Goal: Information Seeking & Learning: Learn about a topic

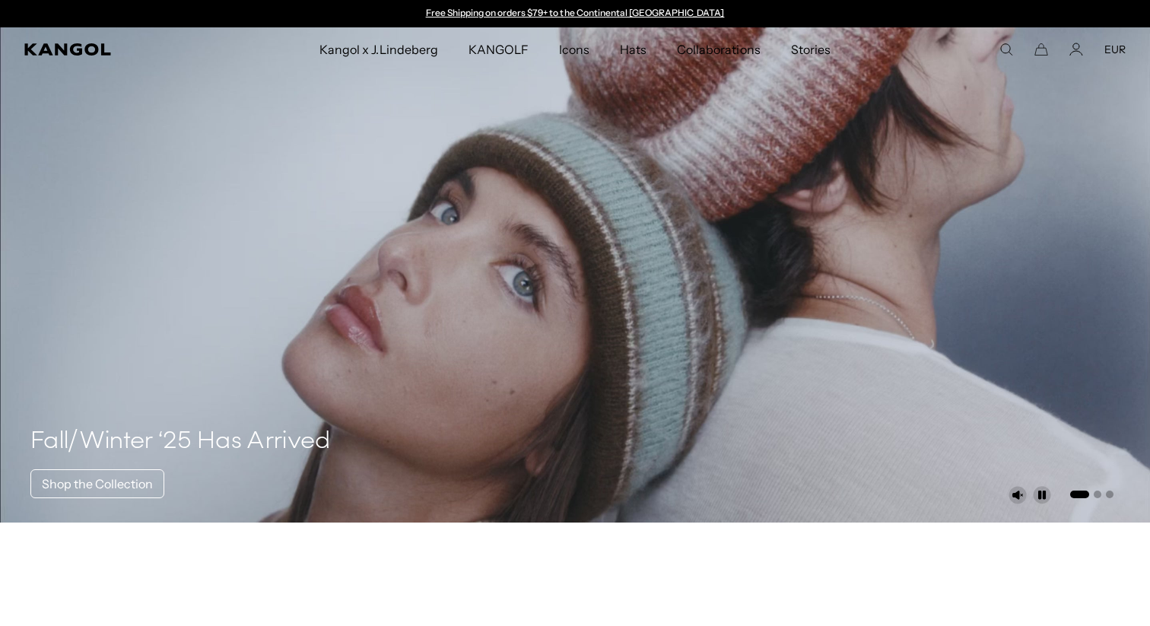
click at [1016, 44] on div "Search here EUR USD EUR" at bounding box center [1032, 50] width 186 height 14
click at [1005, 48] on icon "Search here" at bounding box center [1006, 50] width 14 height 14
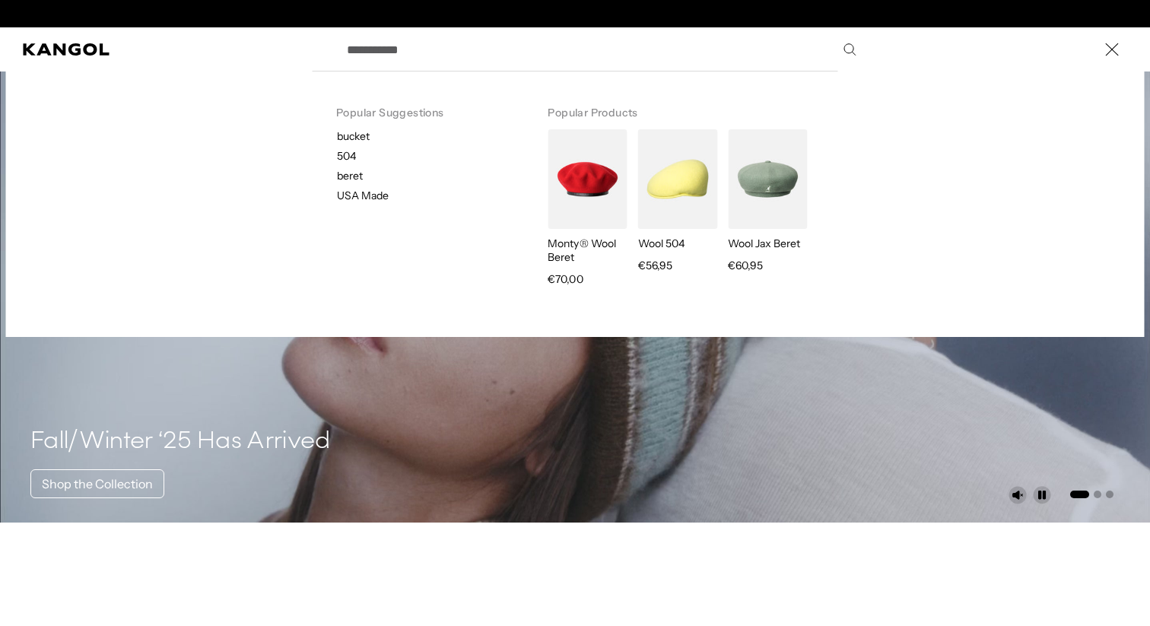
scroll to position [0, 313]
click at [348, 154] on p "504" at bounding box center [430, 156] width 186 height 14
type input "***"
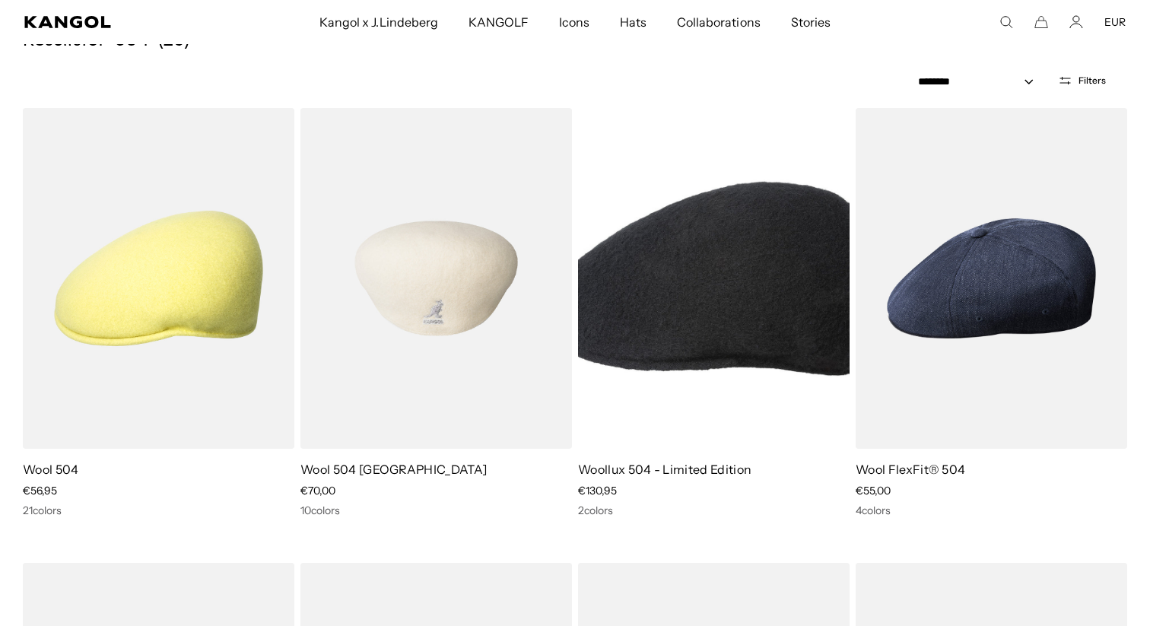
click at [429, 273] on img at bounding box center [436, 278] width 272 height 341
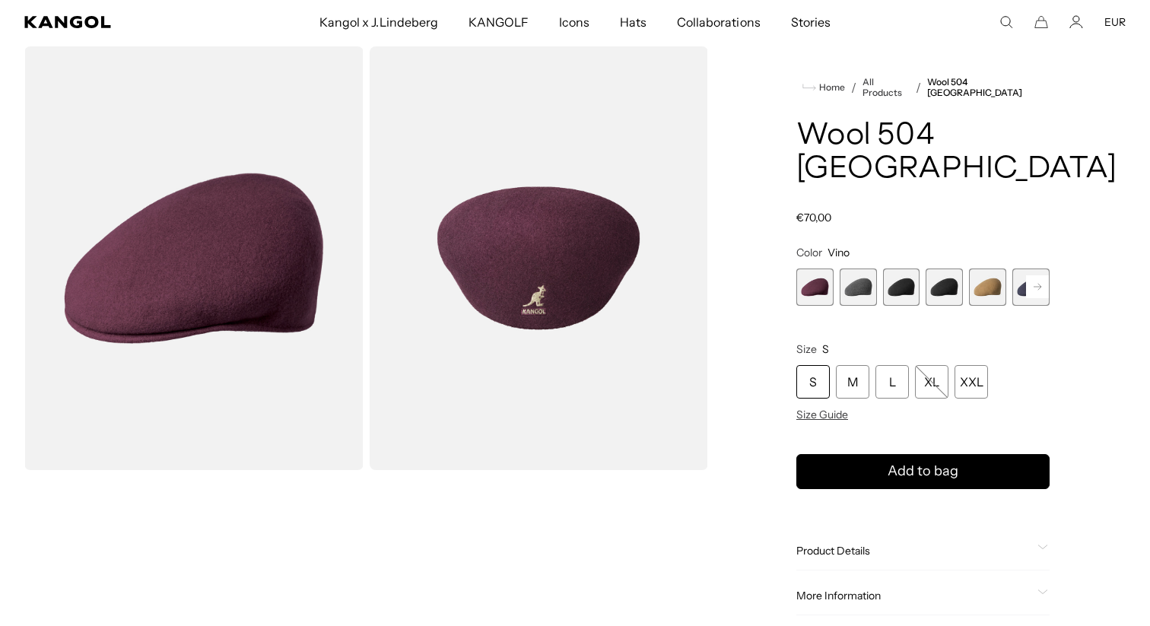
scroll to position [55, 0]
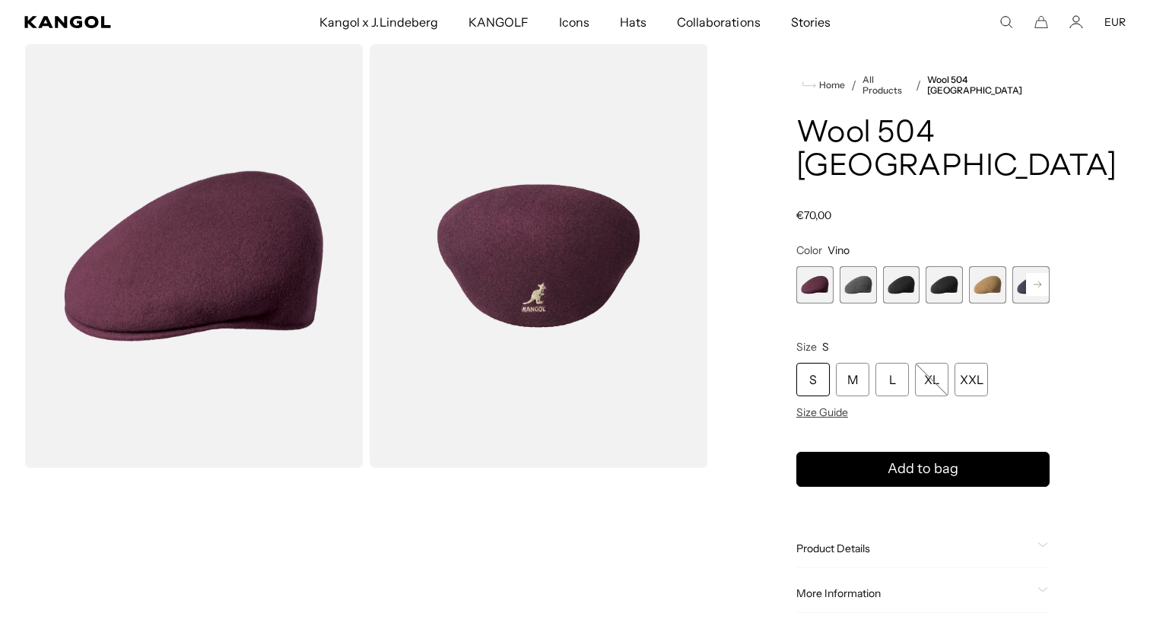
click at [1041, 273] on rect at bounding box center [1037, 284] width 23 height 23
click at [980, 266] on span "6 of 12" at bounding box center [987, 284] width 37 height 37
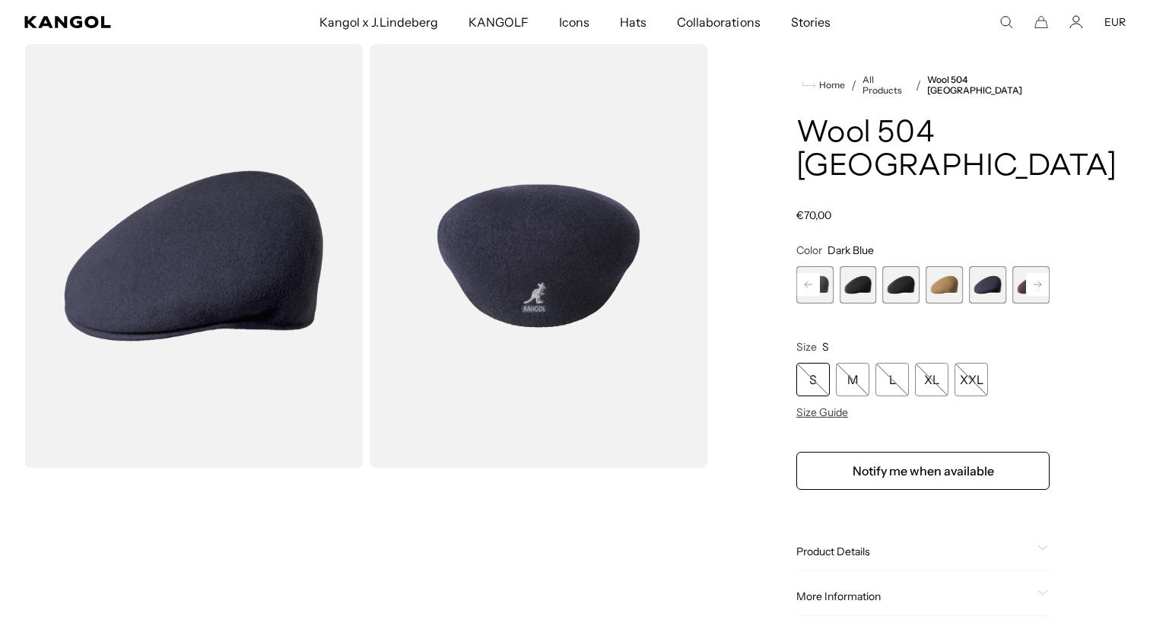
click at [1036, 273] on rect at bounding box center [1037, 284] width 23 height 23
click at [998, 266] on span "7 of 12" at bounding box center [987, 284] width 37 height 37
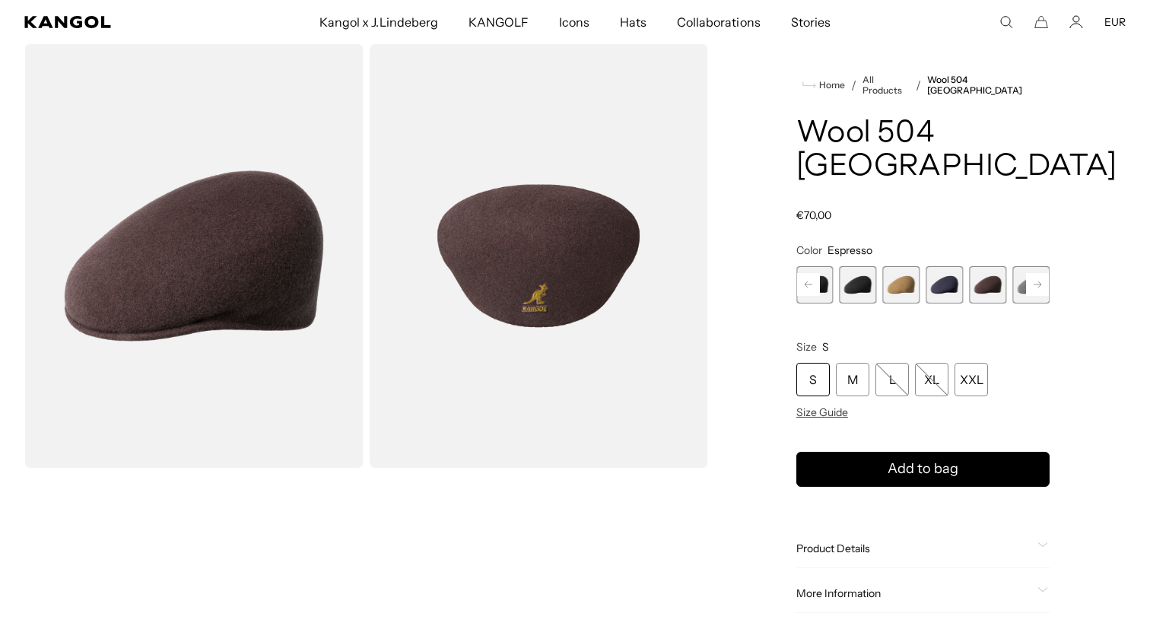
click at [873, 266] on span "4 of 12" at bounding box center [858, 284] width 37 height 37
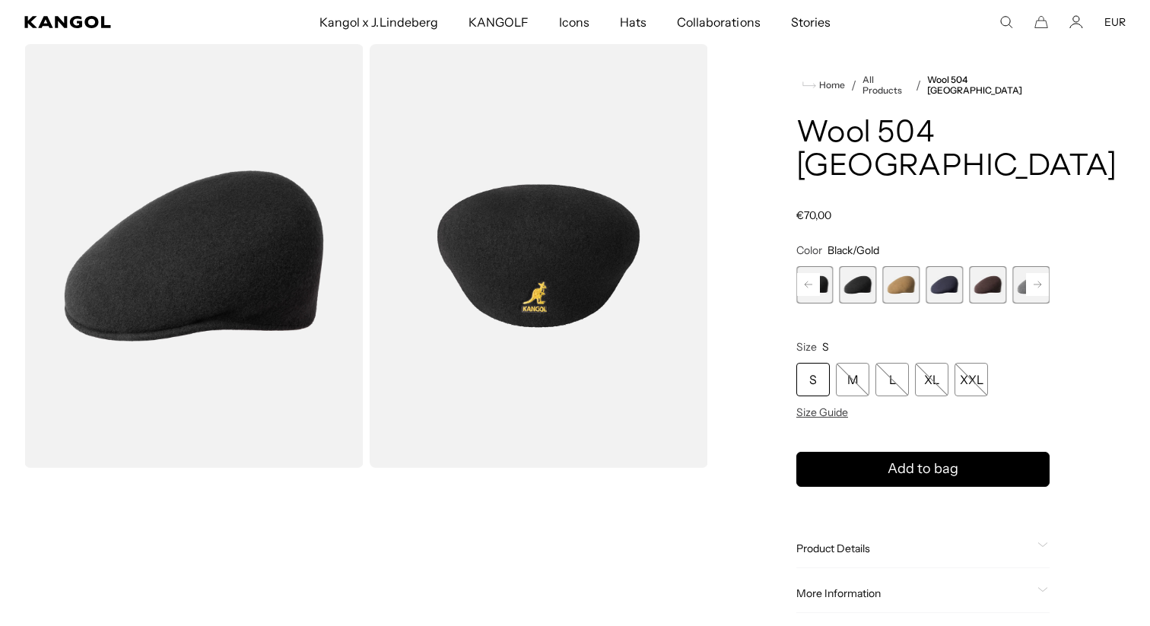
click at [1036, 273] on rect at bounding box center [1037, 284] width 23 height 23
click at [988, 266] on span "8 of 12" at bounding box center [987, 284] width 37 height 37
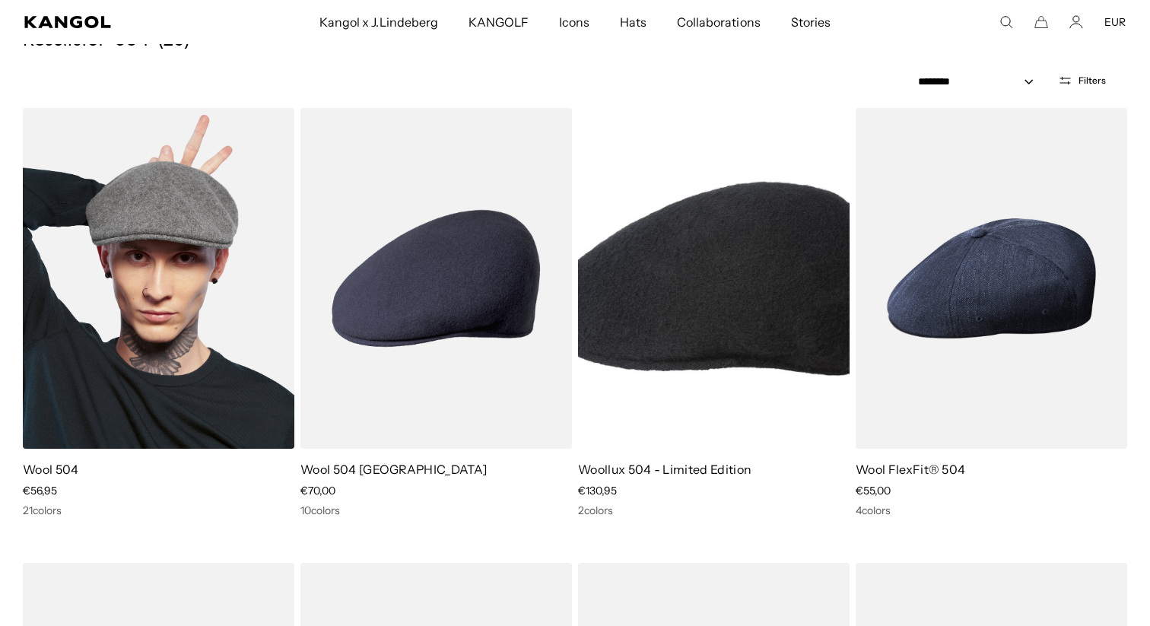
click at [240, 269] on img at bounding box center [159, 278] width 272 height 341
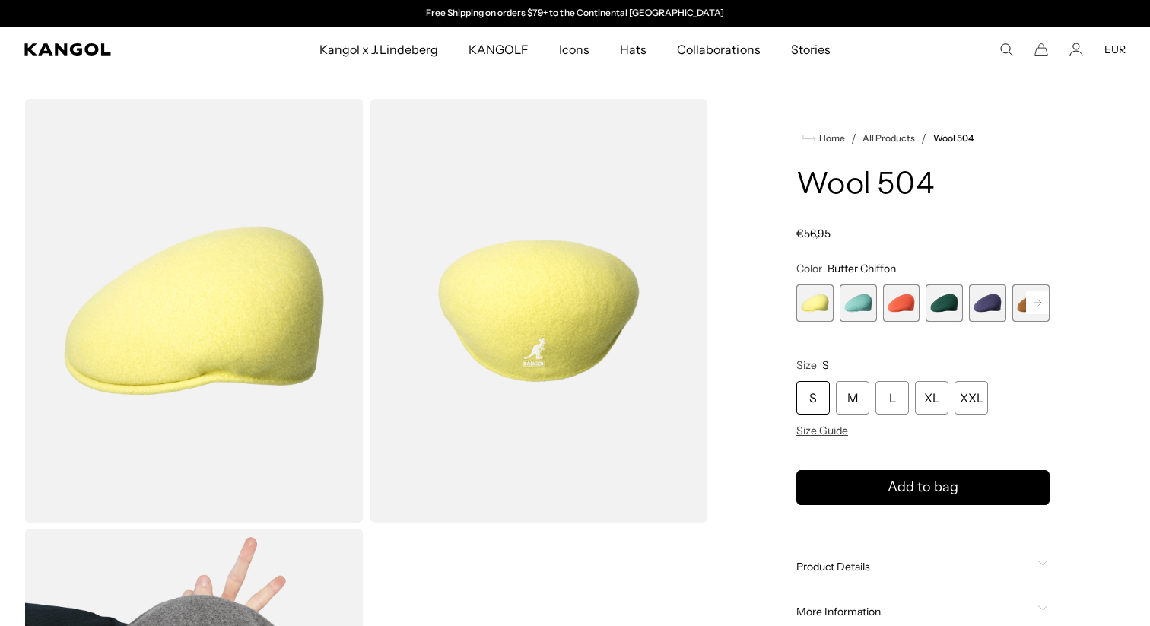
click at [1037, 297] on rect at bounding box center [1037, 302] width 23 height 23
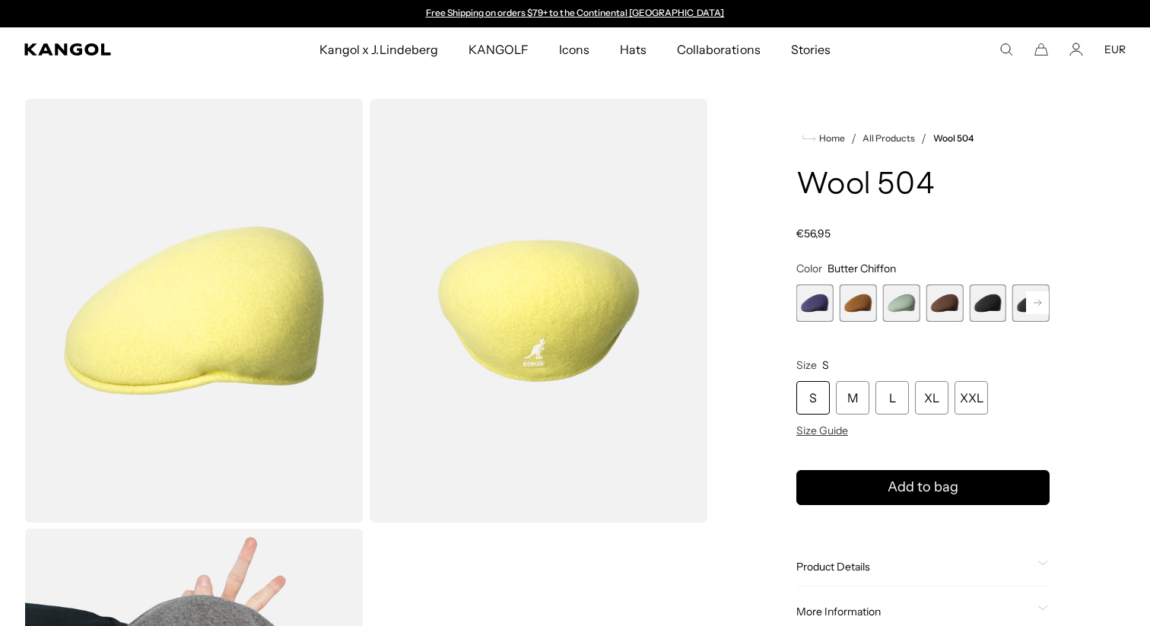
click at [1037, 297] on rect at bounding box center [1037, 302] width 23 height 23
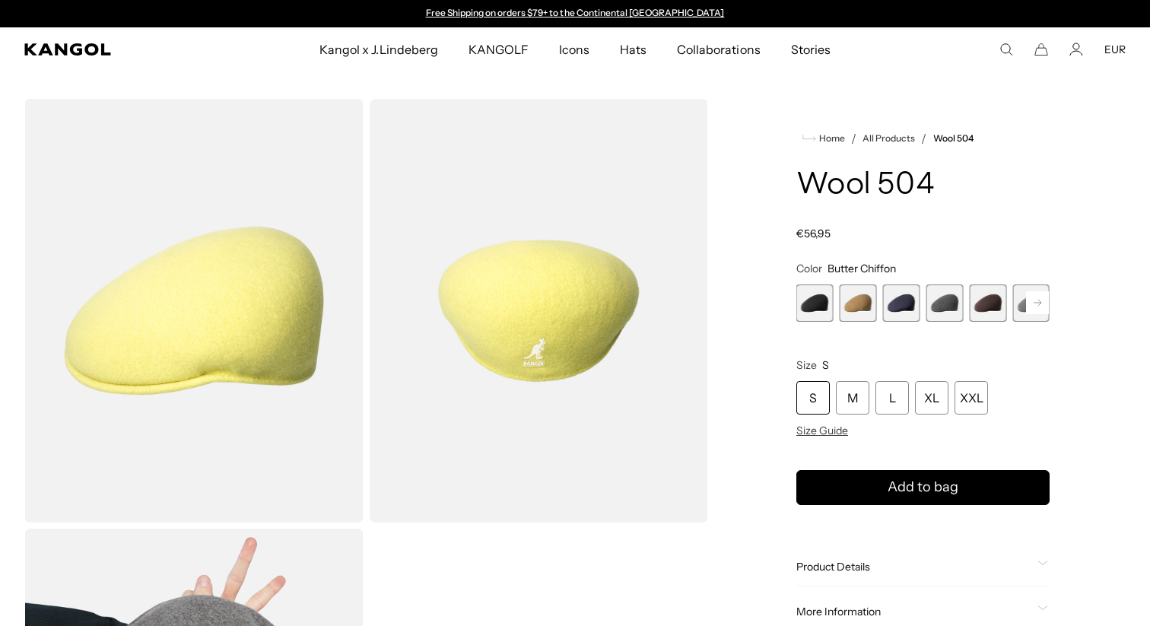
click at [1037, 297] on rect at bounding box center [1037, 302] width 23 height 23
click at [950, 312] on span "15 of 21" at bounding box center [944, 302] width 37 height 37
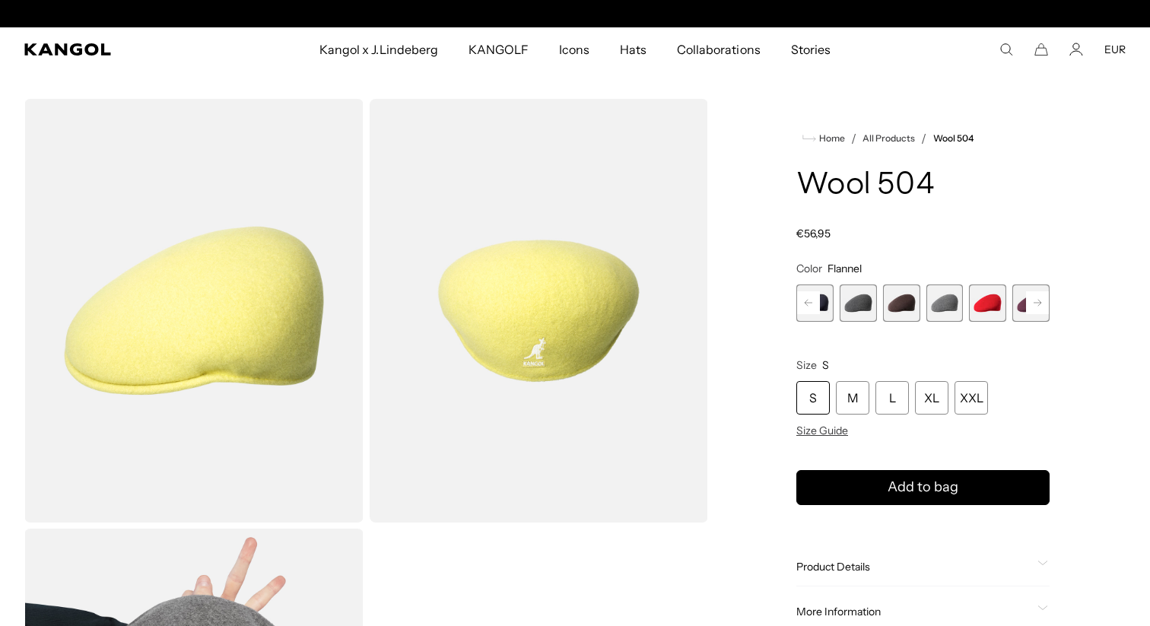
scroll to position [0, 313]
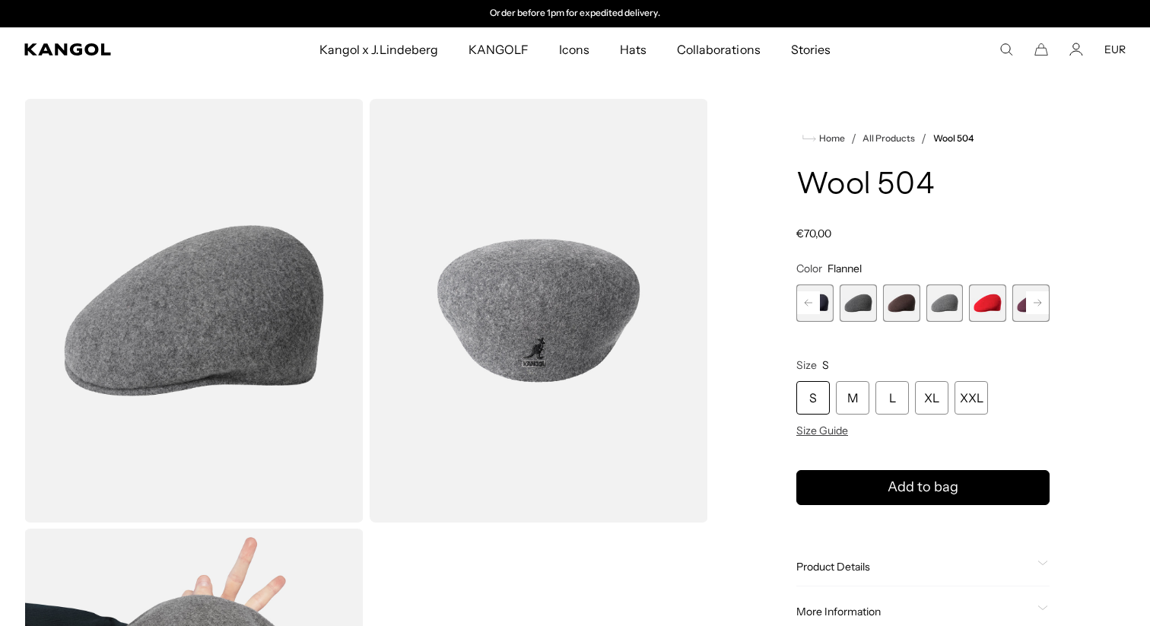
click at [1029, 303] on rect at bounding box center [1037, 302] width 23 height 23
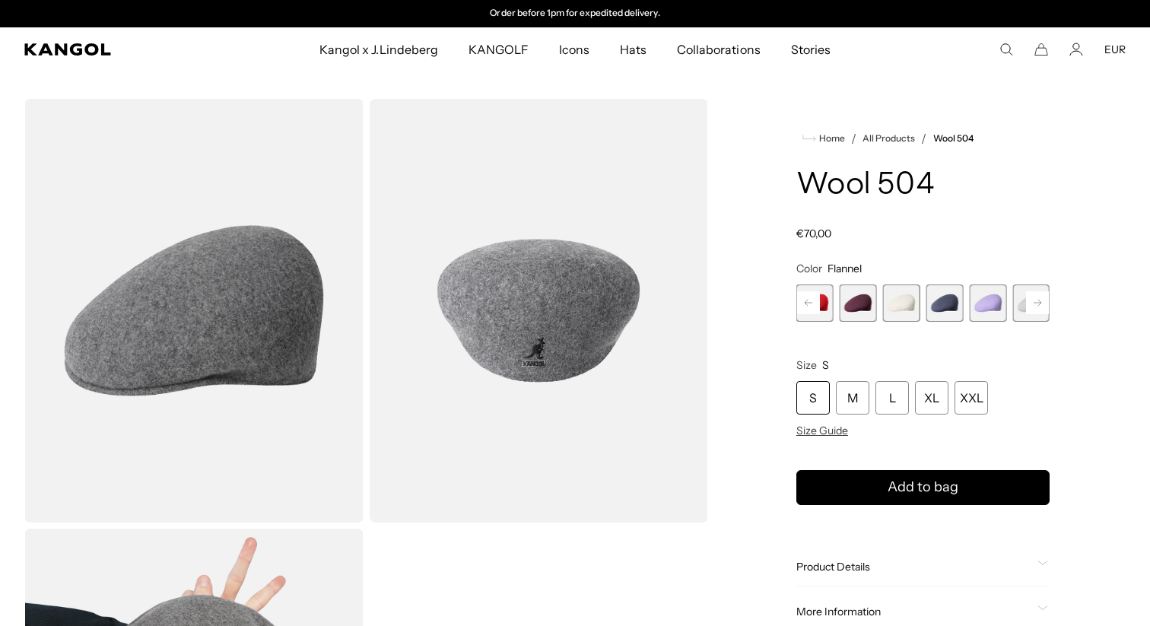
click at [1029, 303] on span "21 of 21" at bounding box center [1030, 302] width 37 height 37
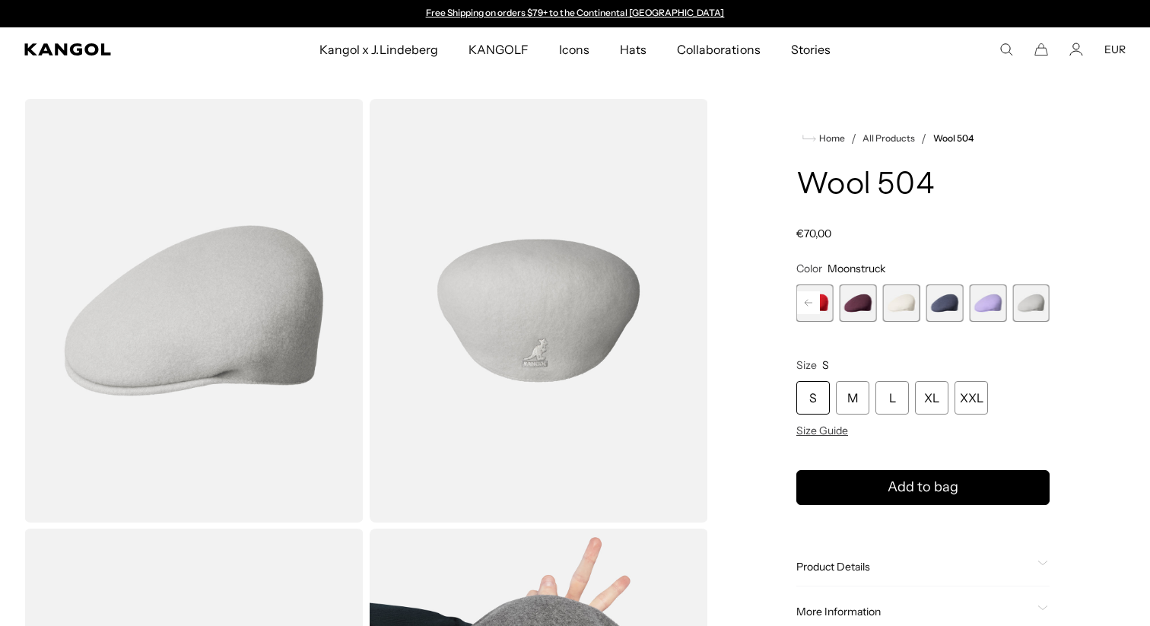
click at [822, 297] on span "16 of 21" at bounding box center [814, 302] width 37 height 37
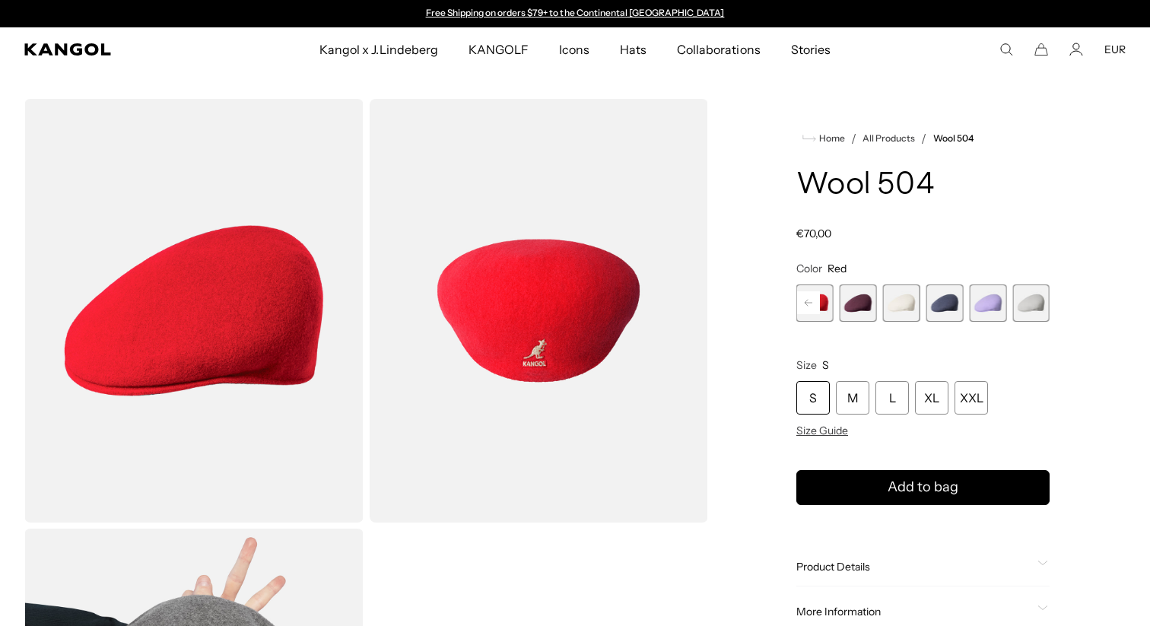
click at [814, 302] on rect at bounding box center [808, 302] width 23 height 23
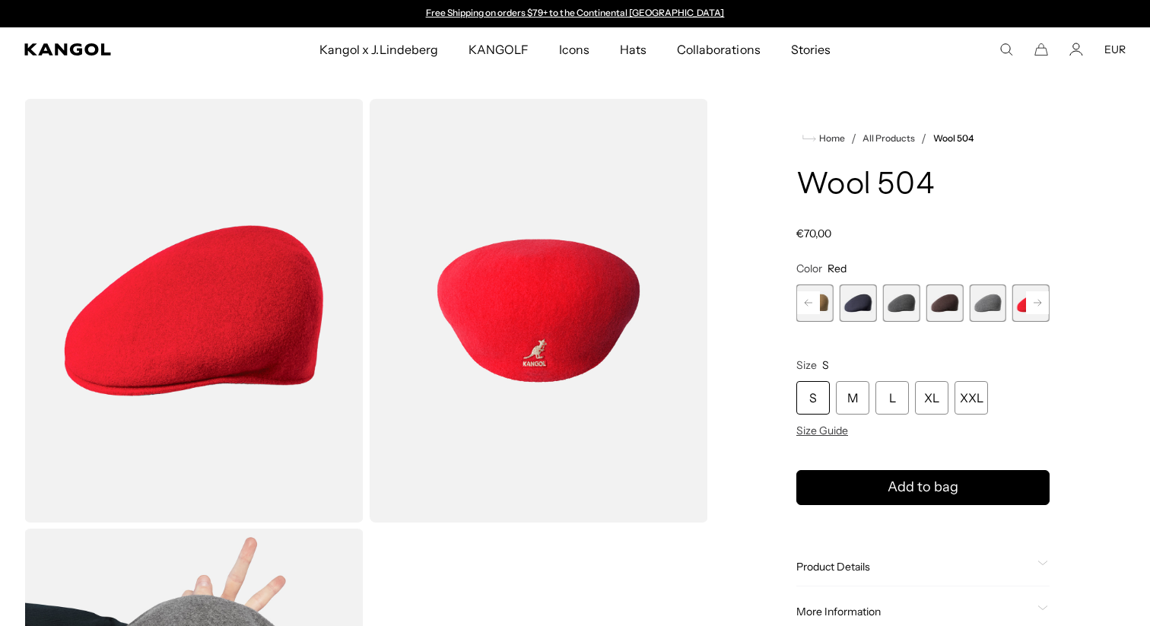
click at [903, 298] on span "13 of 21" at bounding box center [901, 302] width 37 height 37
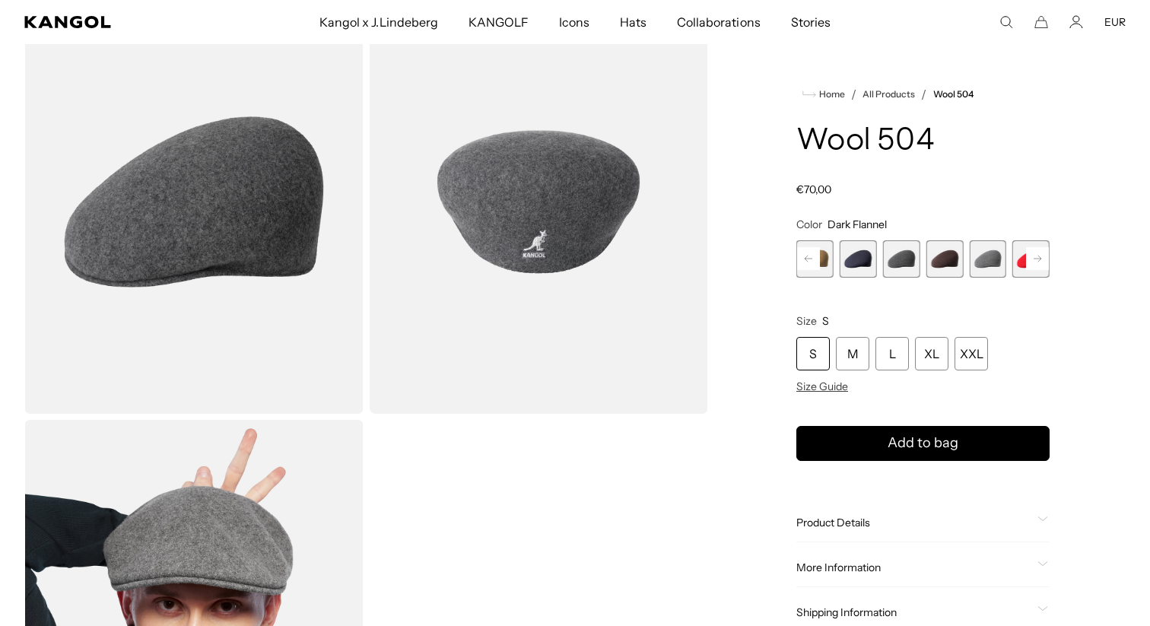
click at [235, 254] on img "Gallery Viewer" at bounding box center [193, 202] width 339 height 424
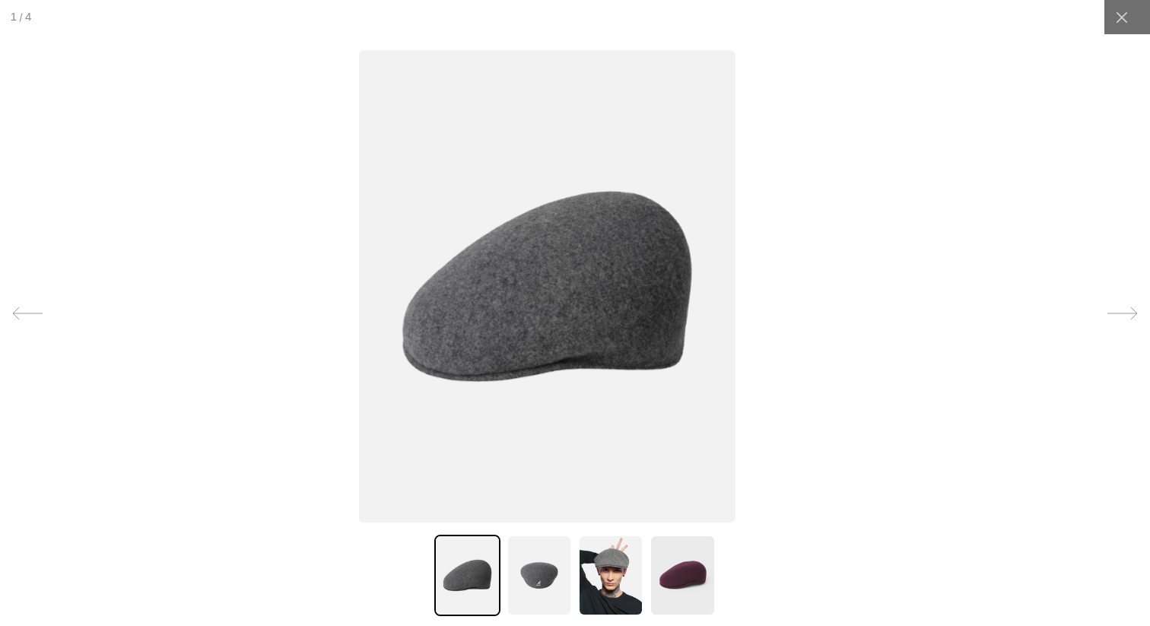
click at [553, 563] on img at bounding box center [539, 575] width 65 height 81
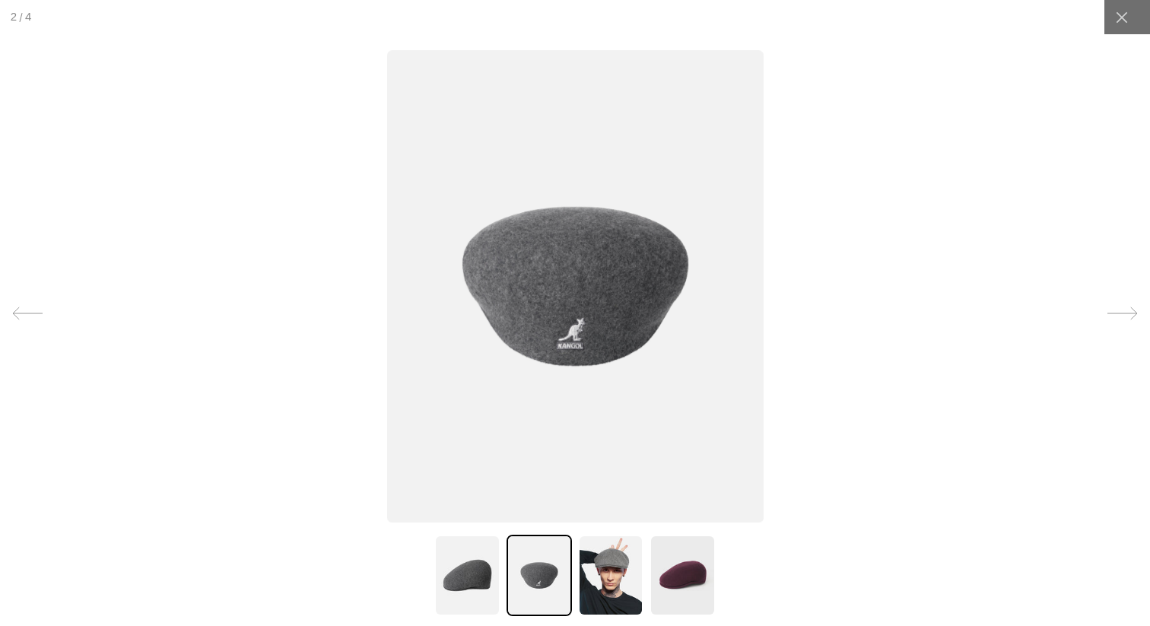
scroll to position [0, 313]
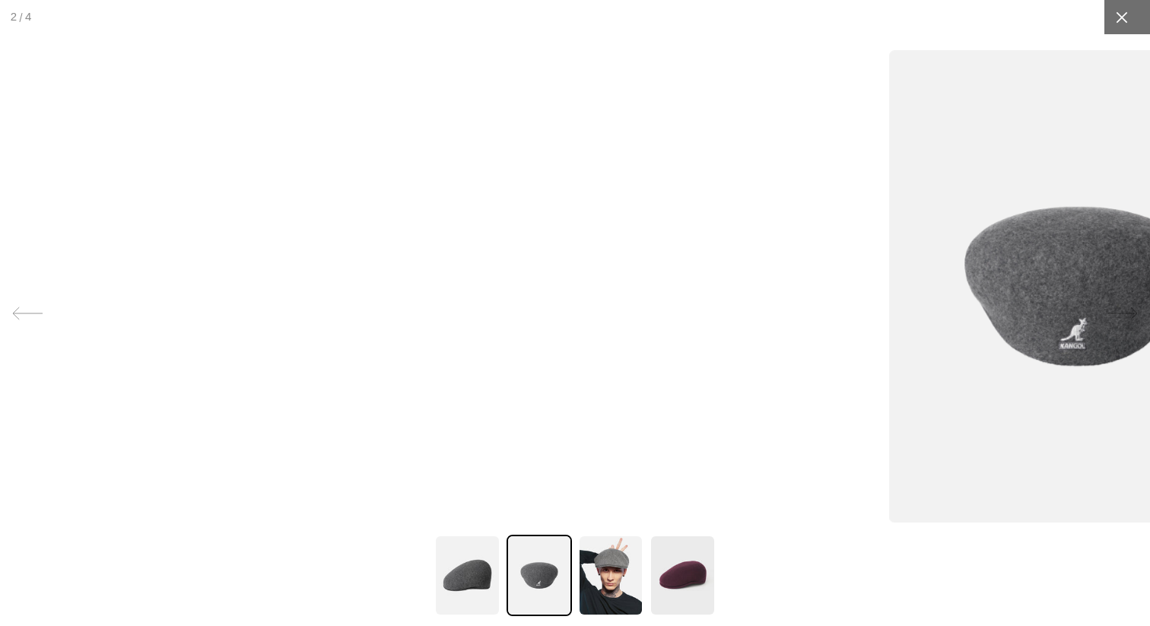
click at [1113, 24] on div at bounding box center [1121, 17] width 34 height 34
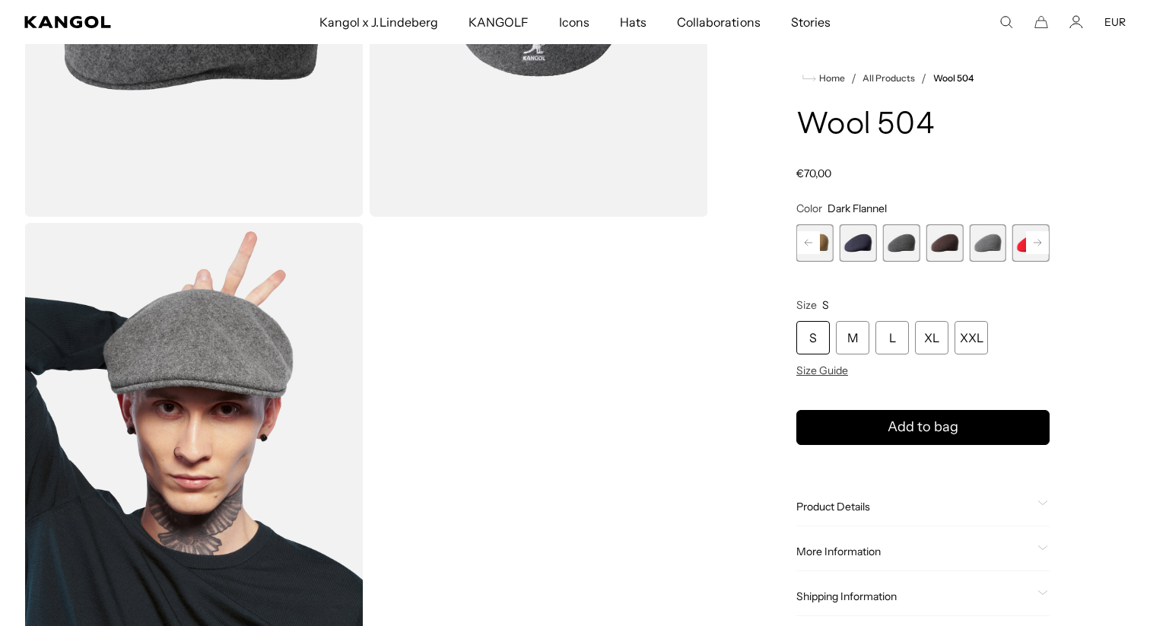
scroll to position [320, 0]
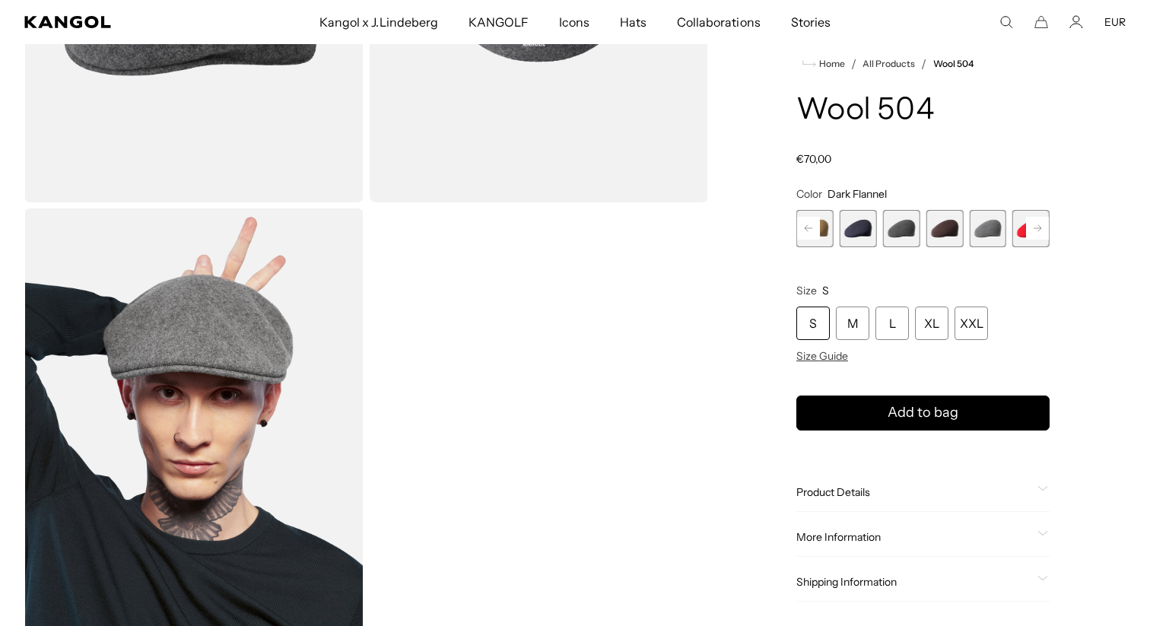
click at [872, 502] on div "Product Details The Wool 504 is the iconic, original Kangol® Cap. First introdu…" at bounding box center [922, 492] width 253 height 39
click at [871, 496] on span "Product Details" at bounding box center [913, 492] width 235 height 14
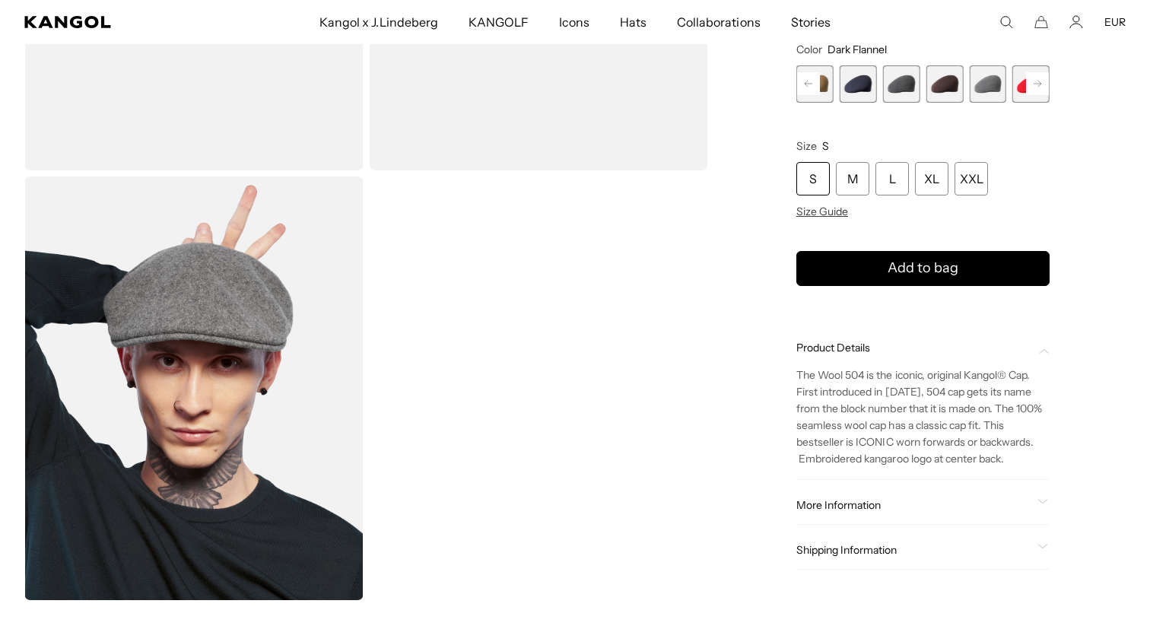
scroll to position [361, 0]
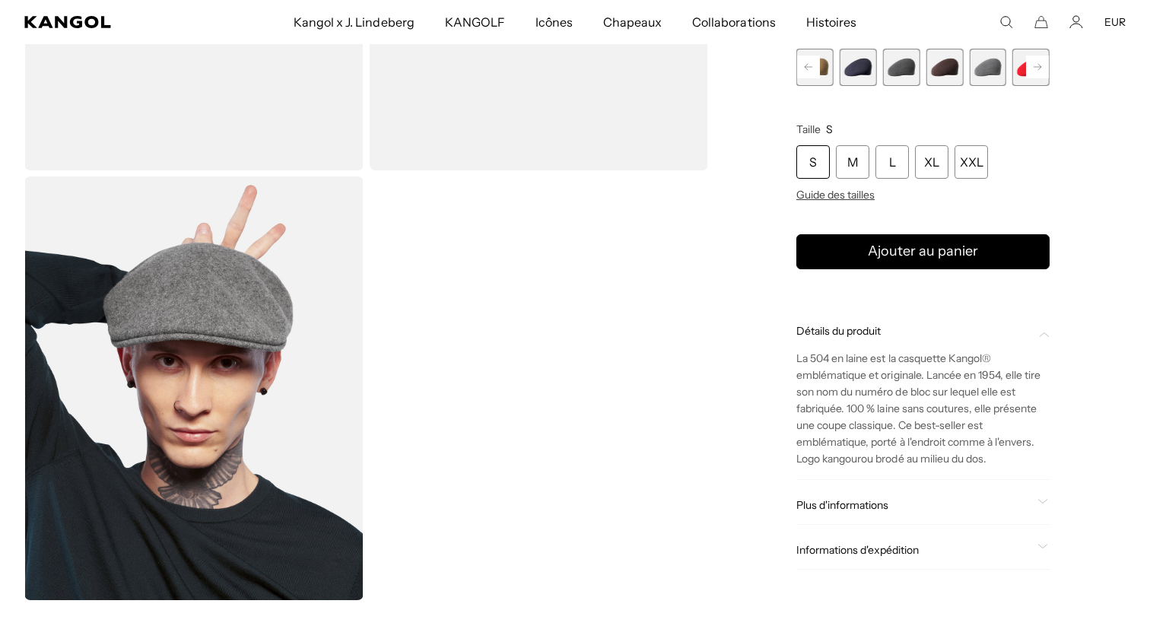
click at [993, 456] on p "La 504 en laine est la casquette Kangol® emblématique et originale. Lancée en 1…" at bounding box center [922, 408] width 253 height 117
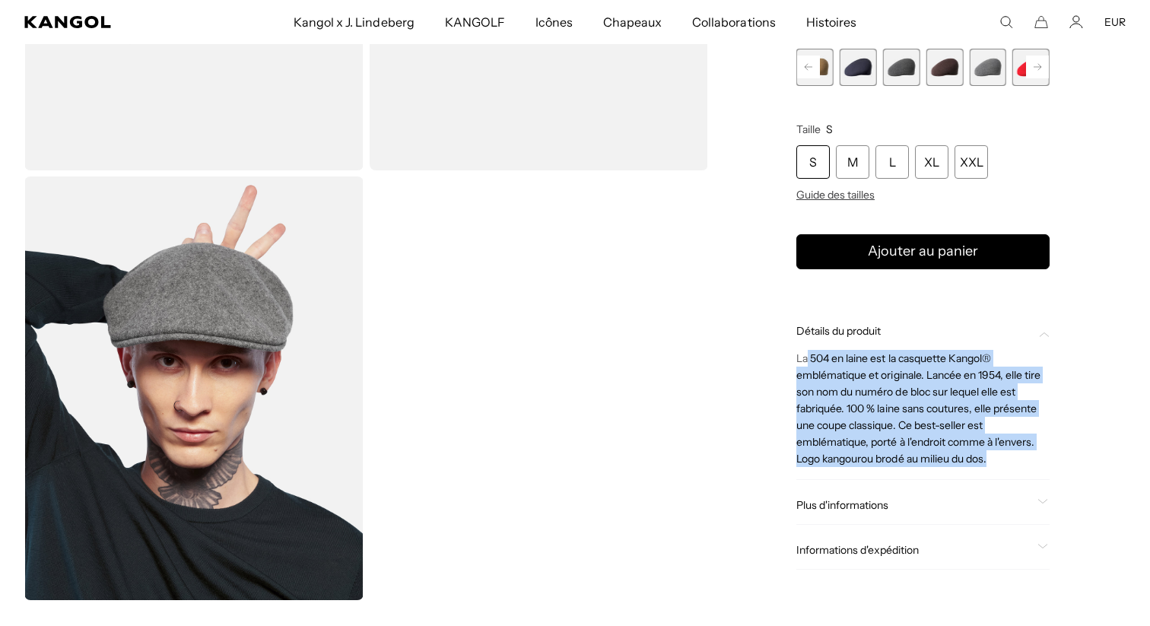
scroll to position [0, 0]
drag, startPoint x: 993, startPoint y: 456, endPoint x: 800, endPoint y: 364, distance: 214.0
click at [800, 364] on p "La 504 en laine est la casquette Kangol® emblématique et originale. Lancée en 1…" at bounding box center [922, 408] width 253 height 117
copy div "La 504 en laine est la casquette Kangol® emblématique et originale. Lancée en 1…"
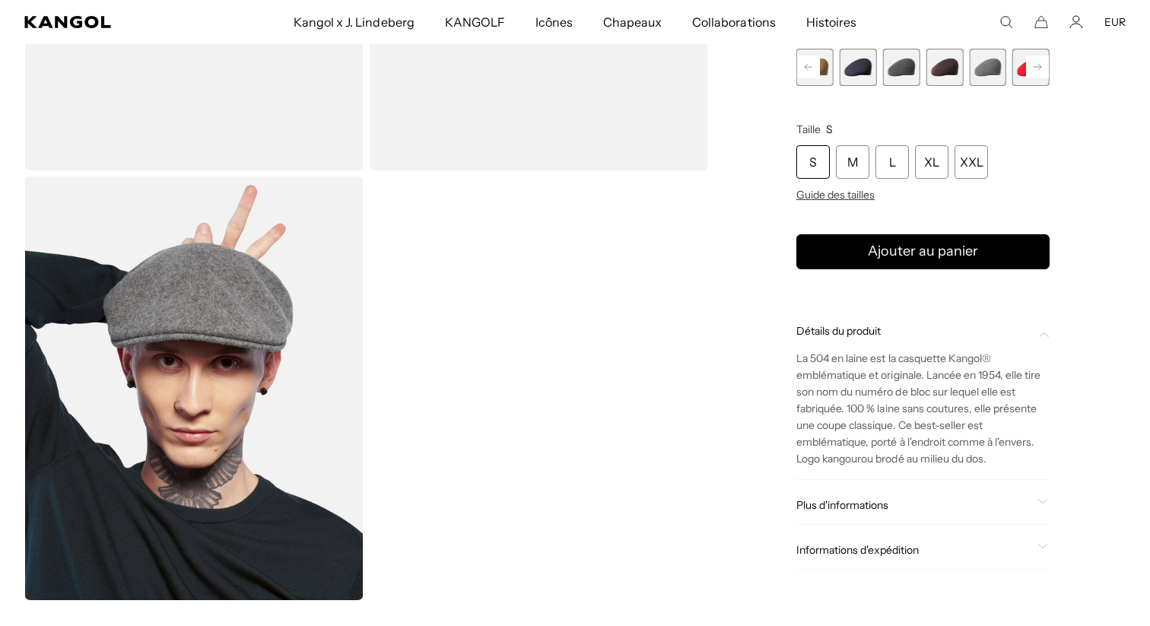
click at [876, 502] on font "Plus d'informations" at bounding box center [842, 505] width 92 height 14
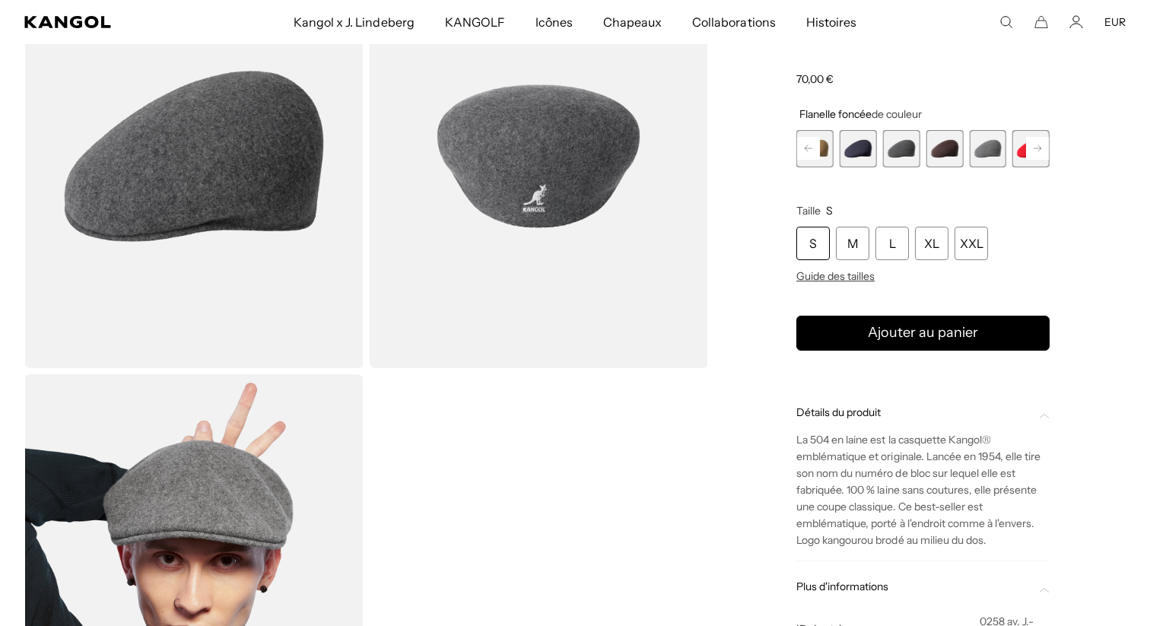
scroll to position [0, 0]
click at [853, 151] on span "12 sur 21" at bounding box center [858, 148] width 37 height 37
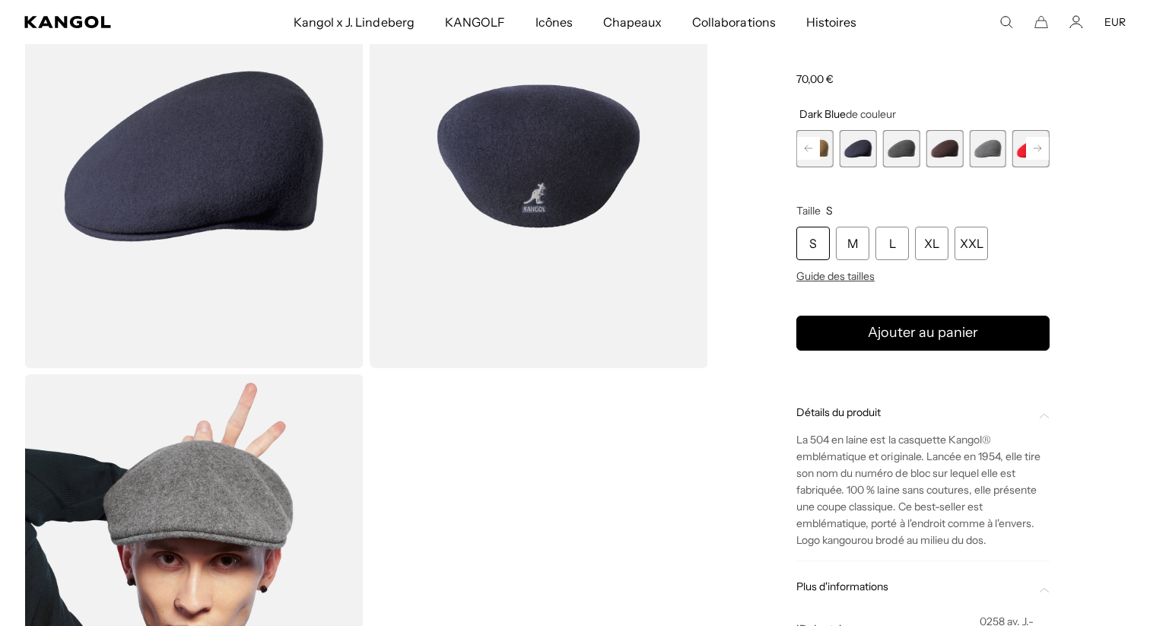
scroll to position [0, 313]
click at [812, 149] on rect at bounding box center [808, 148] width 23 height 23
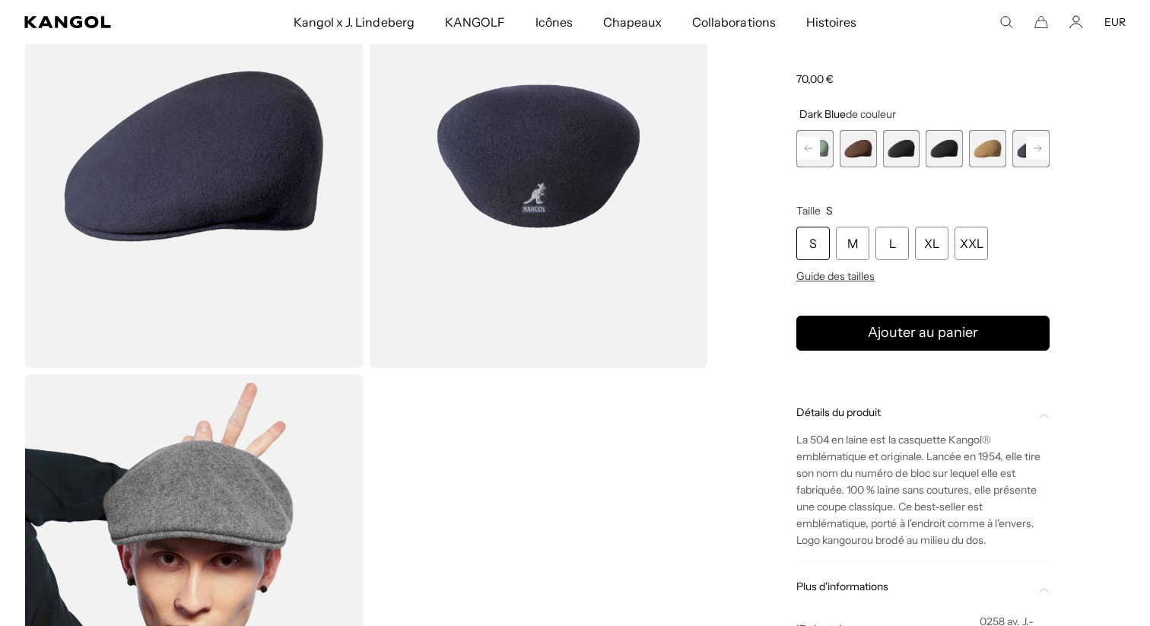
scroll to position [0, 0]
click at [912, 149] on span "9 sur 21" at bounding box center [901, 148] width 37 height 37
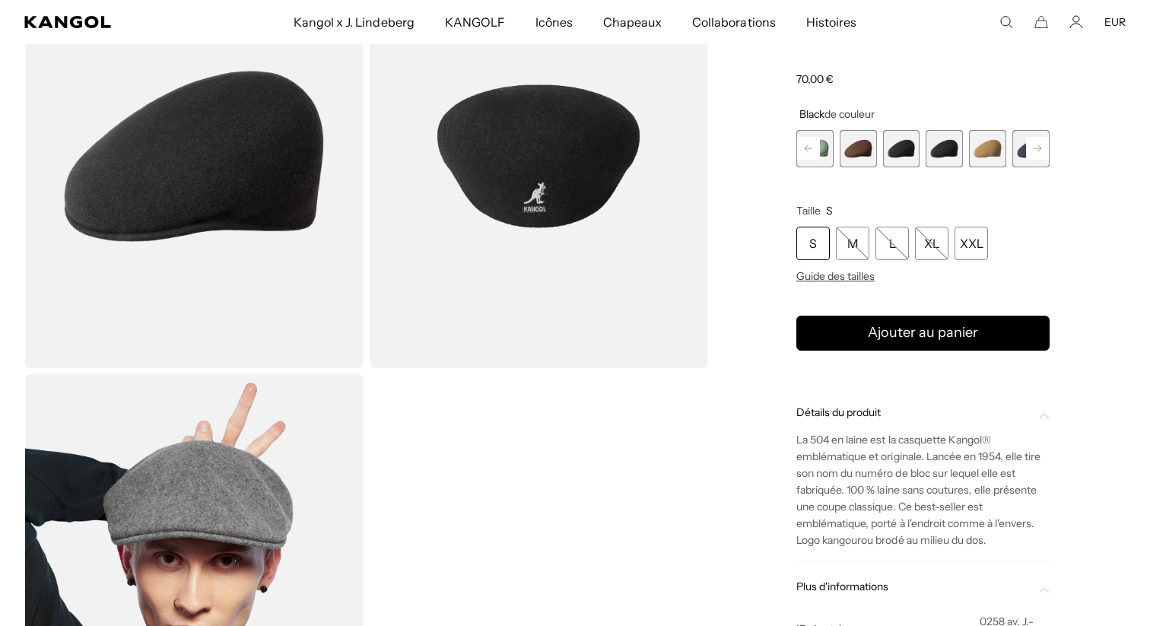
scroll to position [0, 313]
click at [1037, 144] on rect at bounding box center [1037, 148] width 23 height 23
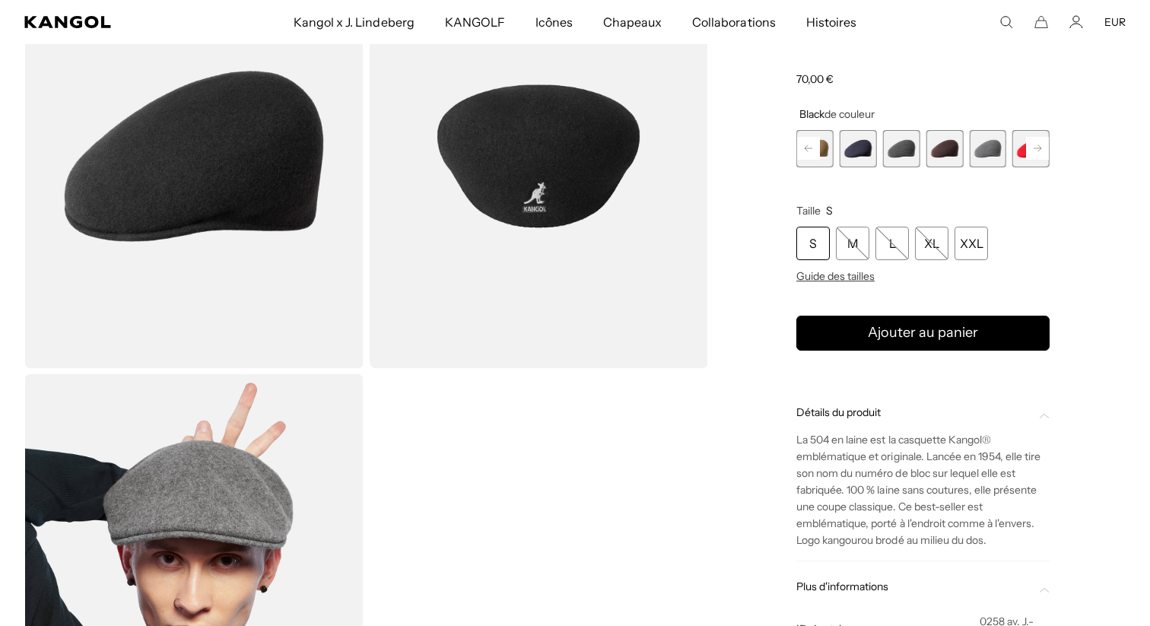
click at [1037, 144] on rect at bounding box center [1037, 148] width 23 height 23
click at [936, 152] on span "16 sur 21" at bounding box center [944, 148] width 37 height 37
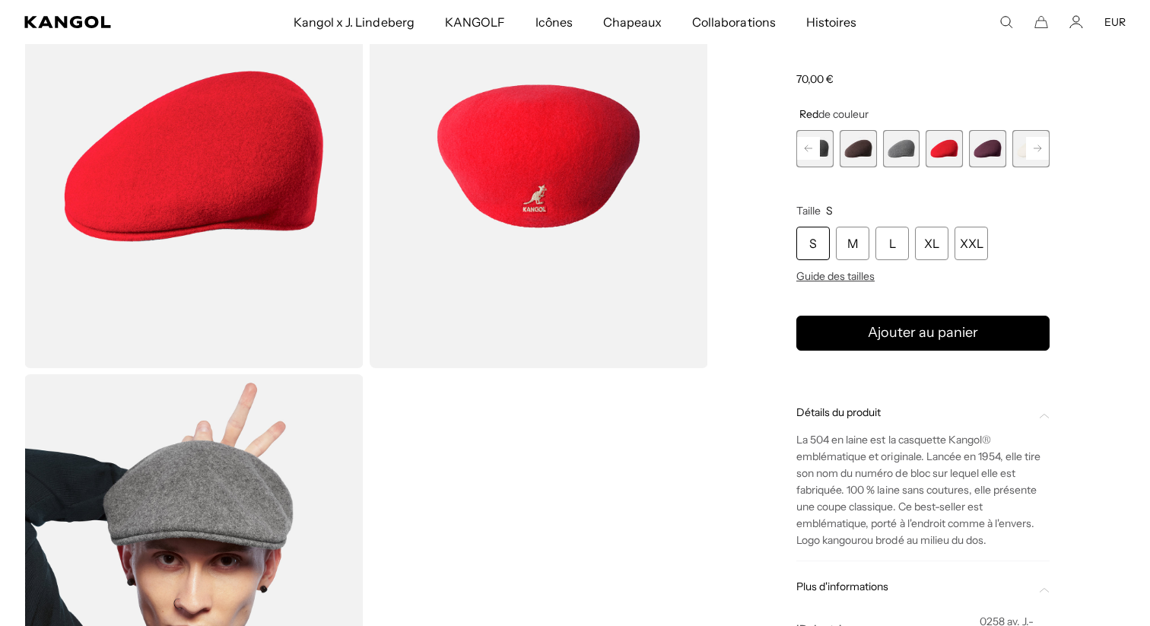
click at [1032, 151] on rect at bounding box center [1037, 148] width 23 height 23
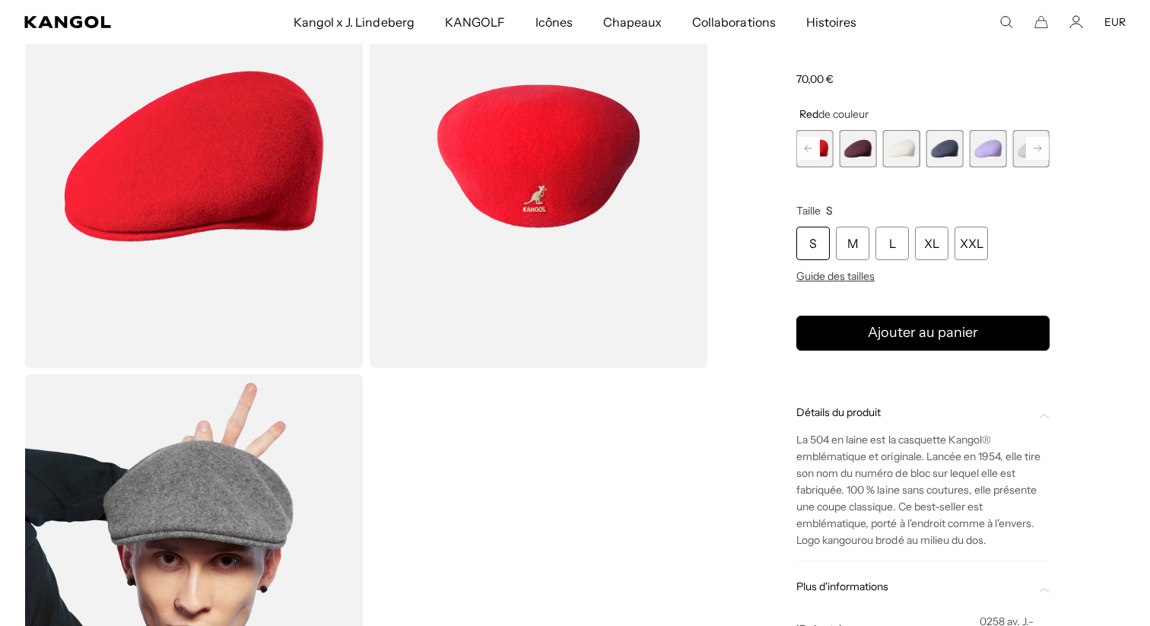
click at [1032, 151] on div "Précédent Suivant Mousseline au beurre Variante épuisée ou indisponible Aquatiq…" at bounding box center [922, 148] width 253 height 37
click at [811, 148] on rect at bounding box center [808, 148] width 23 height 23
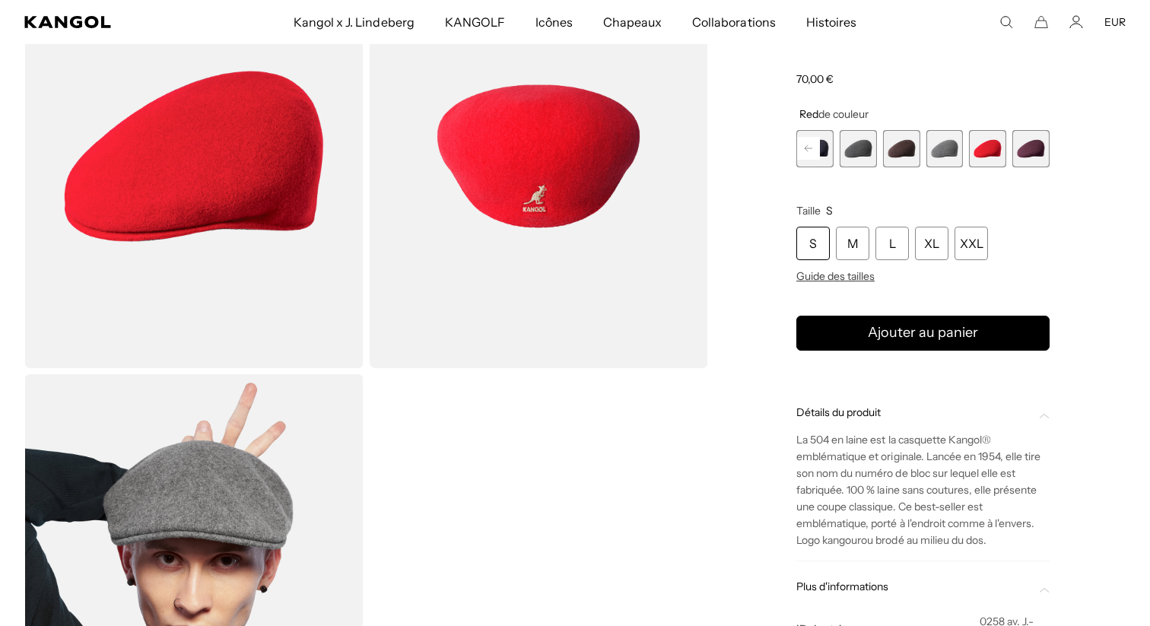
click at [811, 148] on rect at bounding box center [808, 148] width 23 height 23
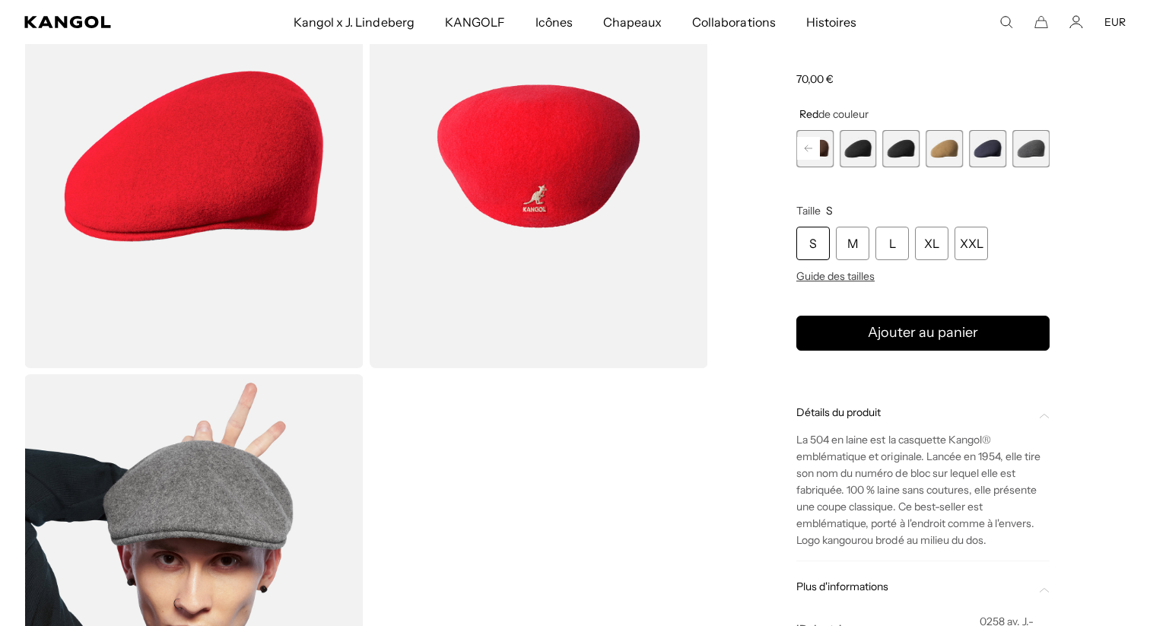
click at [811, 148] on rect at bounding box center [808, 148] width 23 height 23
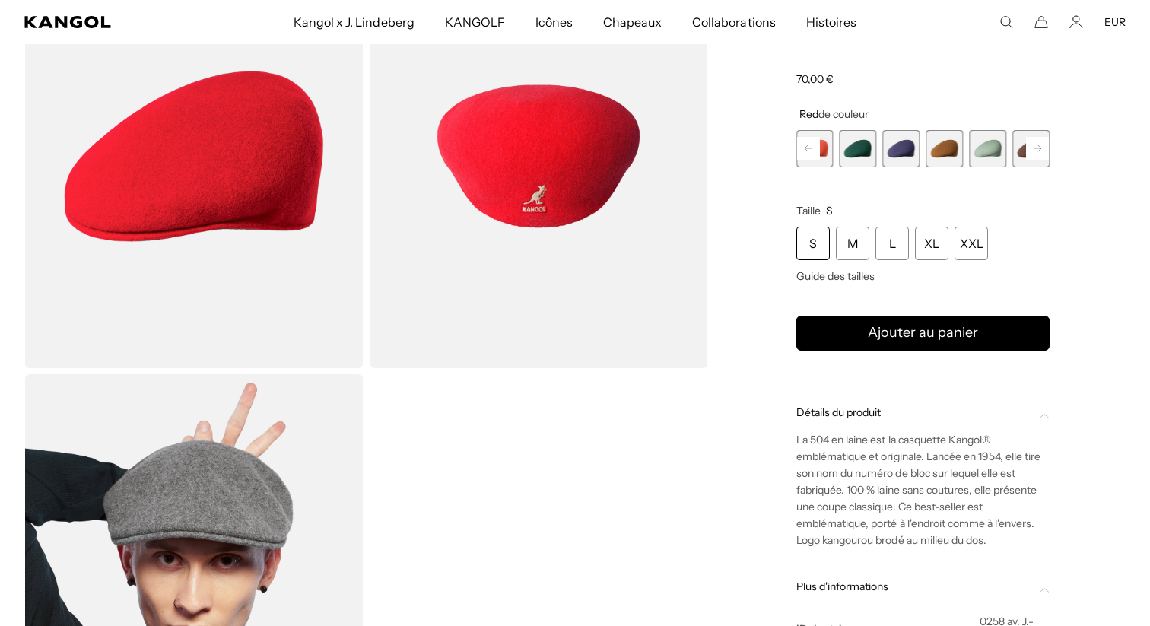
click at [811, 148] on rect at bounding box center [808, 148] width 23 height 23
click at [853, 148] on span "3 sur 21" at bounding box center [858, 148] width 37 height 37
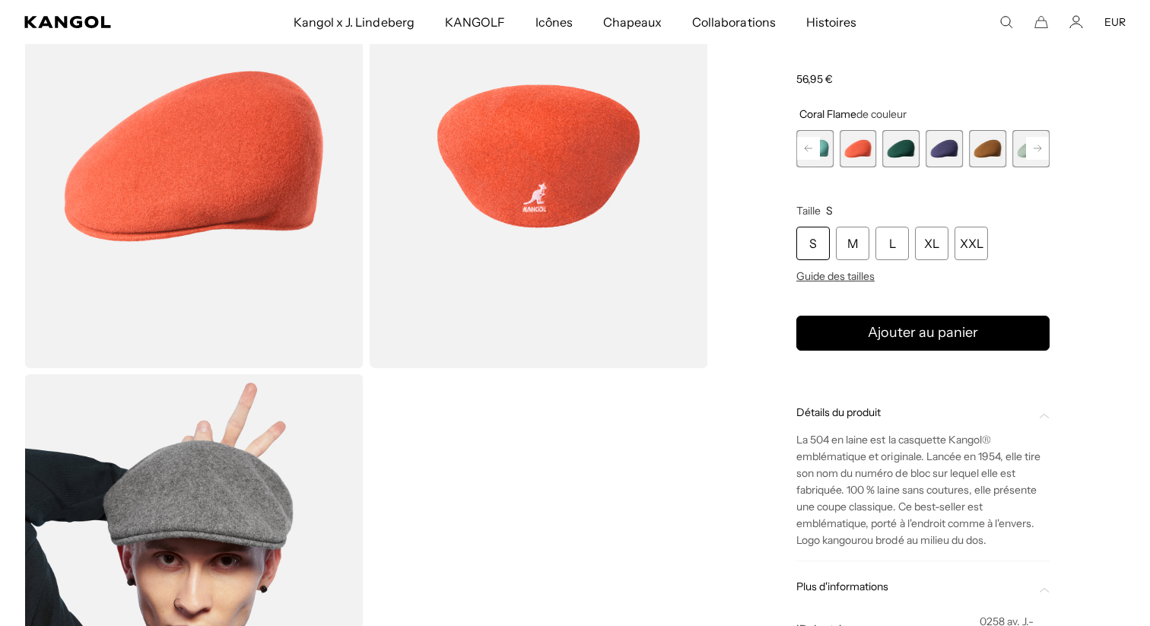
click at [1035, 141] on rect at bounding box center [1037, 148] width 23 height 23
click at [939, 146] on span "6 sur 21" at bounding box center [944, 148] width 37 height 37
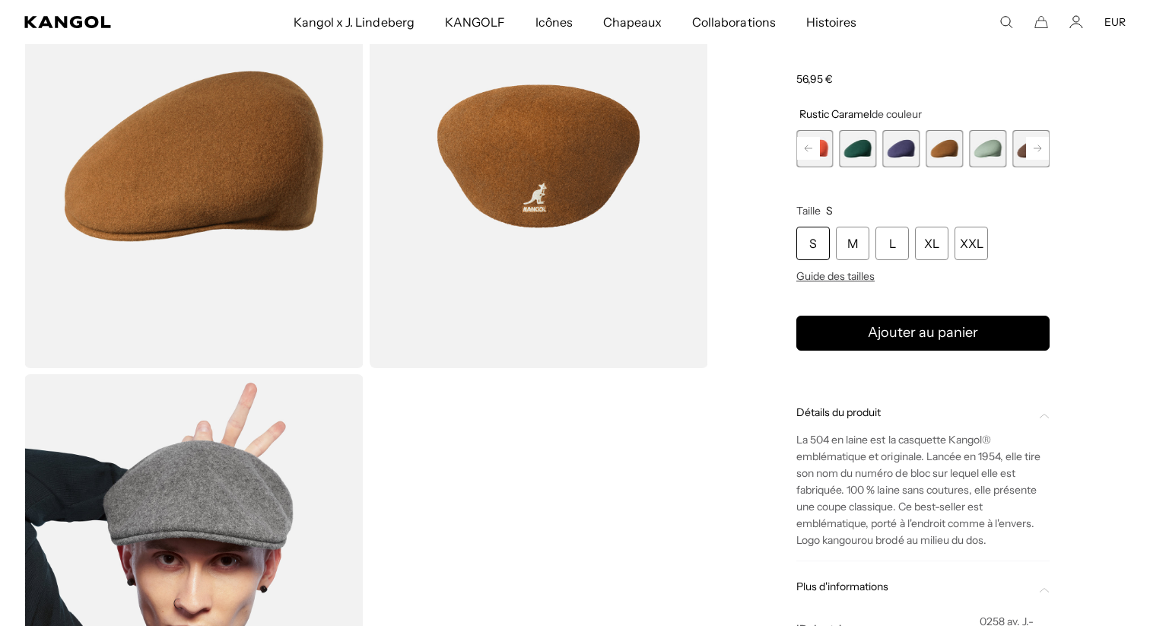
scroll to position [0, 313]
click at [861, 153] on span "4 sur 21" at bounding box center [858, 148] width 37 height 37
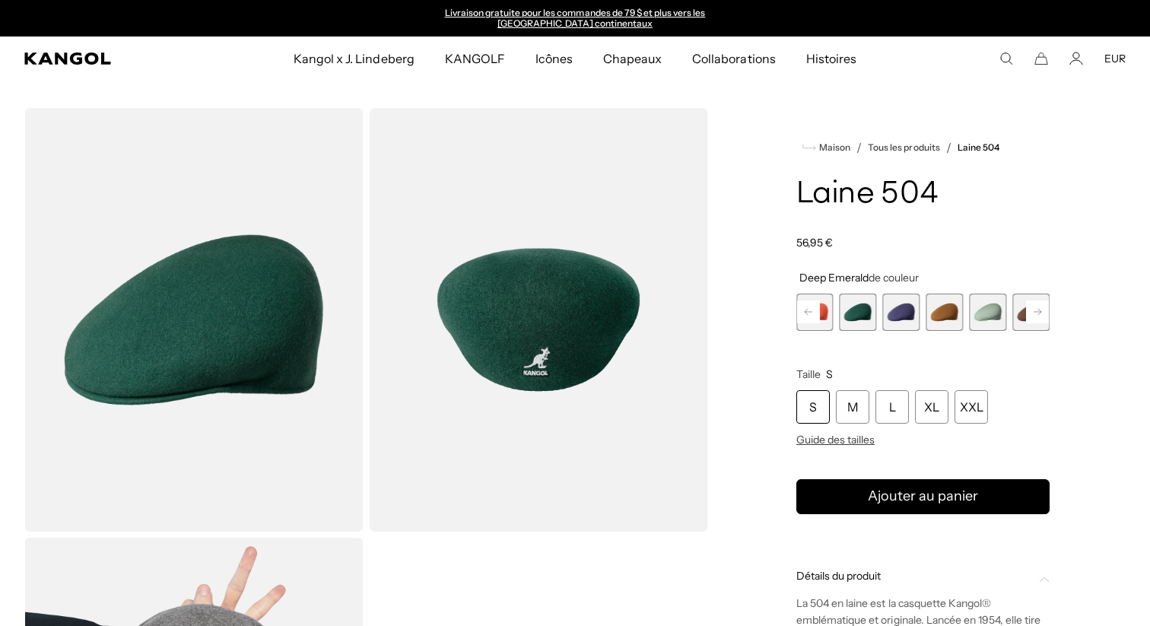
click at [1005, 56] on icon "Rechercher ici" at bounding box center [1006, 59] width 14 height 14
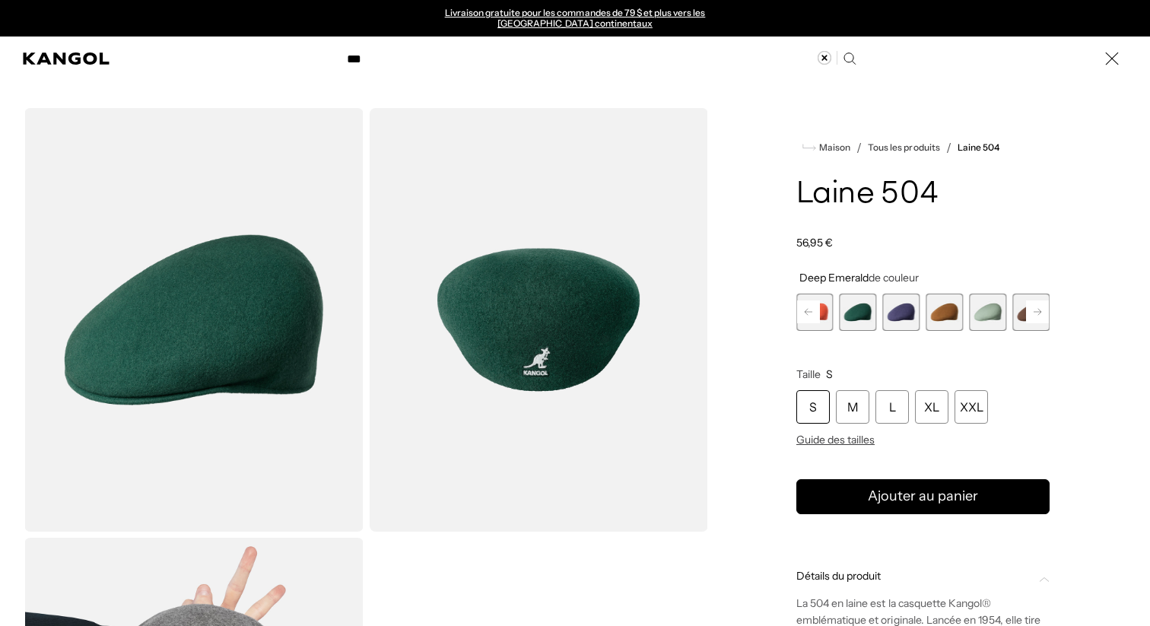
type input "***"
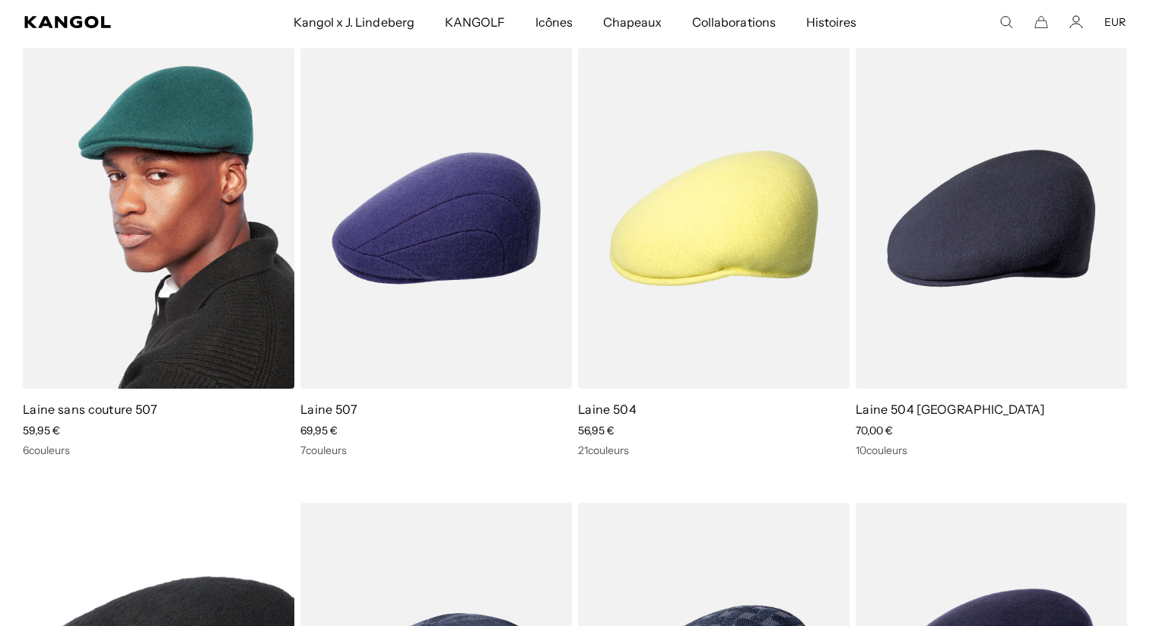
scroll to position [291, 0]
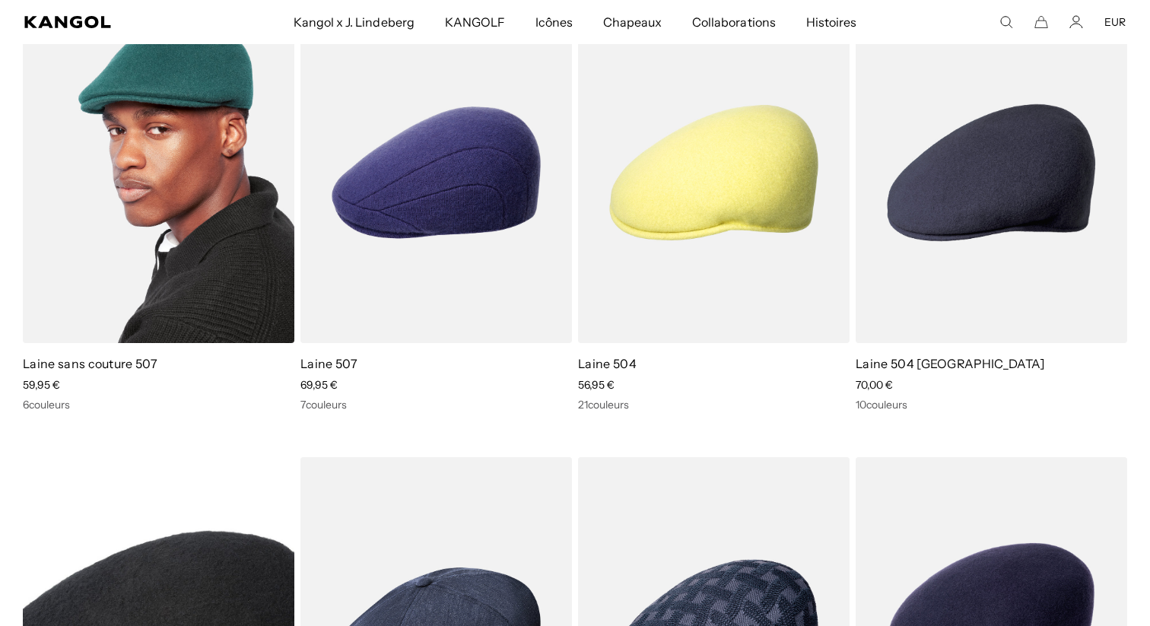
click at [228, 243] on img at bounding box center [159, 172] width 272 height 341
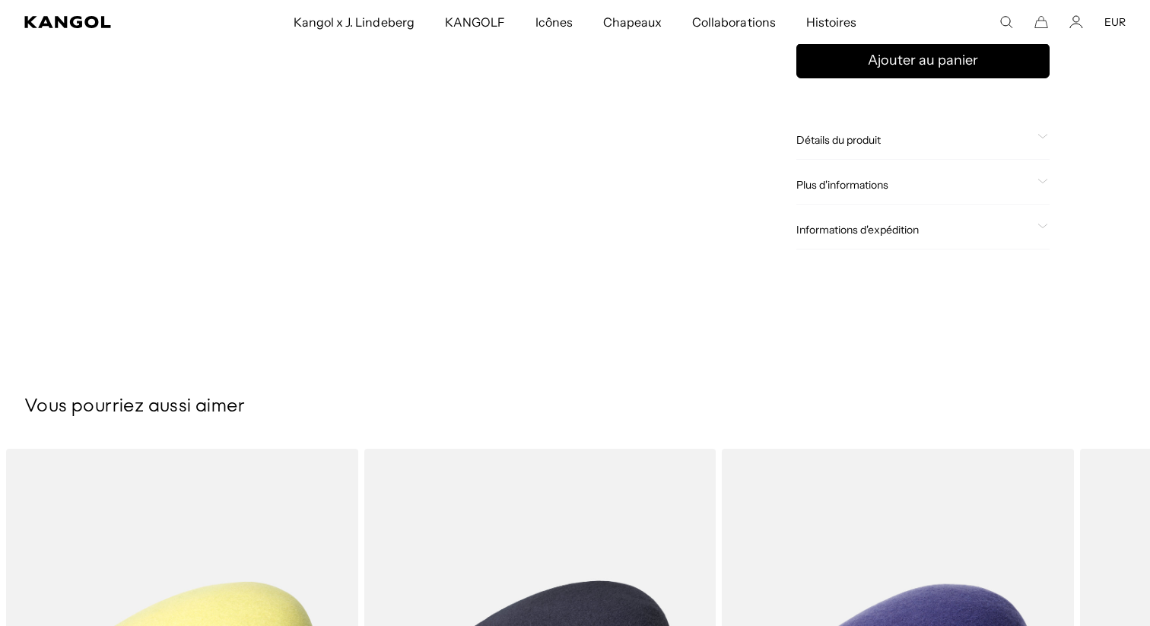
scroll to position [0, 313]
click at [844, 141] on font "Détails du produit" at bounding box center [838, 140] width 84 height 14
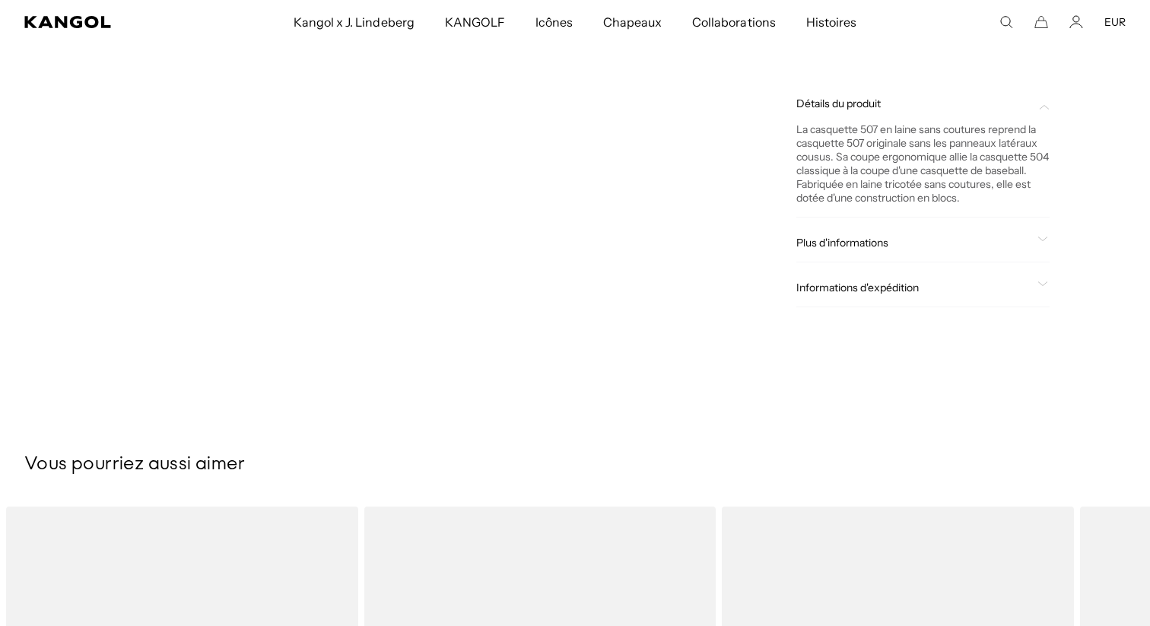
scroll to position [0, 0]
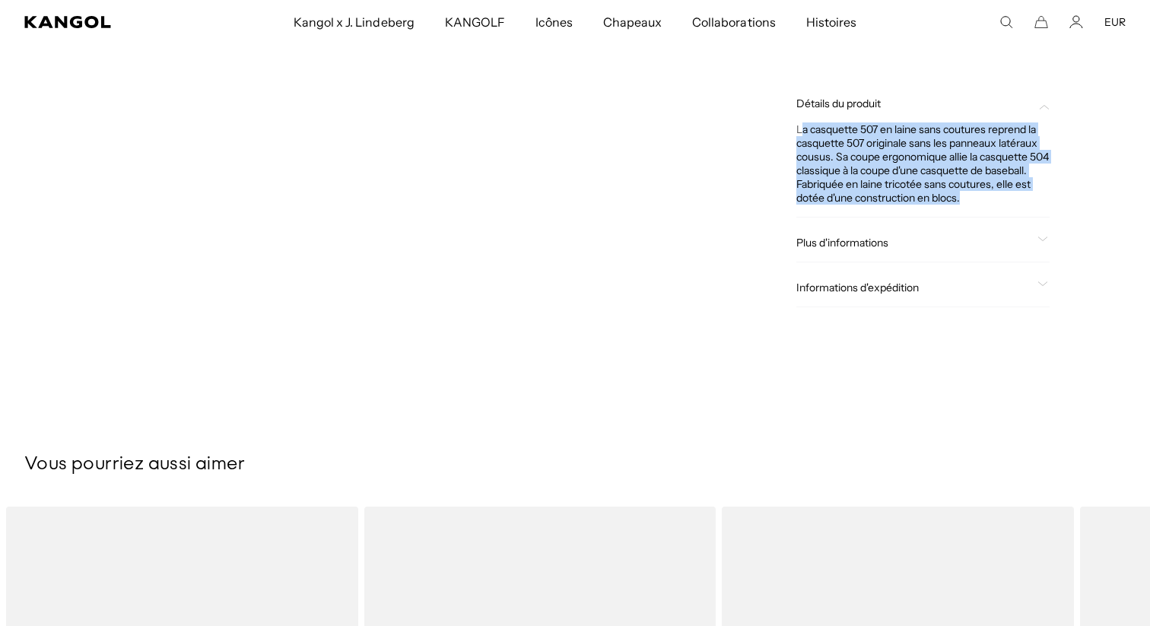
drag, startPoint x: 1013, startPoint y: 201, endPoint x: 799, endPoint y: 132, distance: 224.7
click at [799, 132] on div "La casquette 507 en laine sans coutures reprend la casquette 507 originale sans…" at bounding box center [922, 163] width 253 height 82
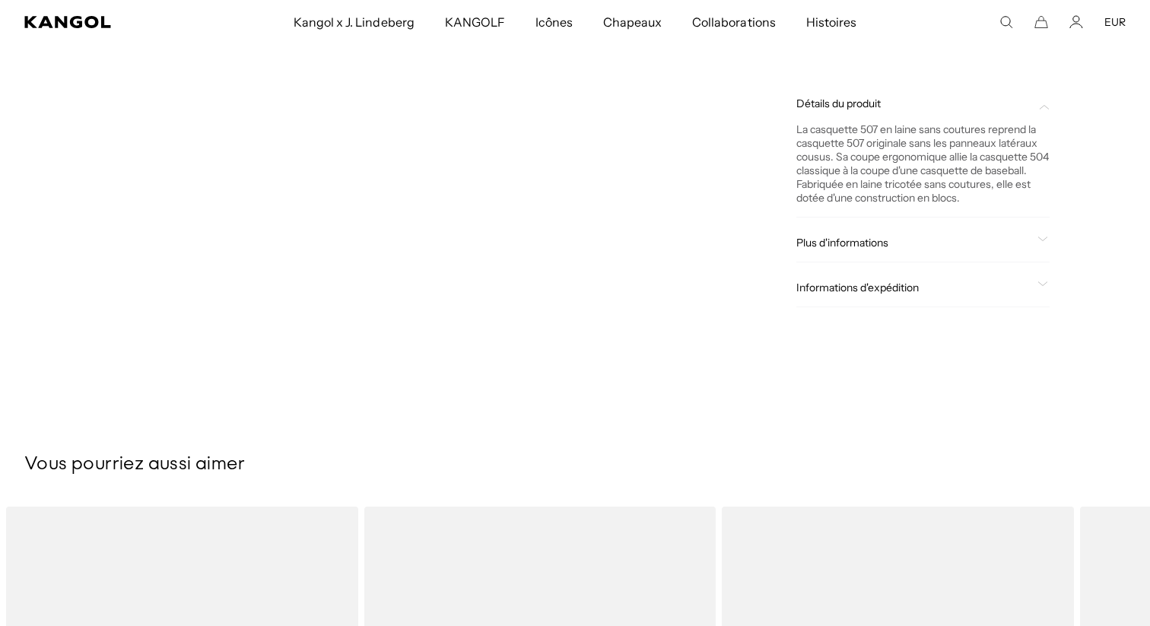
click at [1002, 183] on font "La casquette 507 en laine sans coutures reprend la casquette 507 originale sans…" at bounding box center [922, 163] width 253 height 82
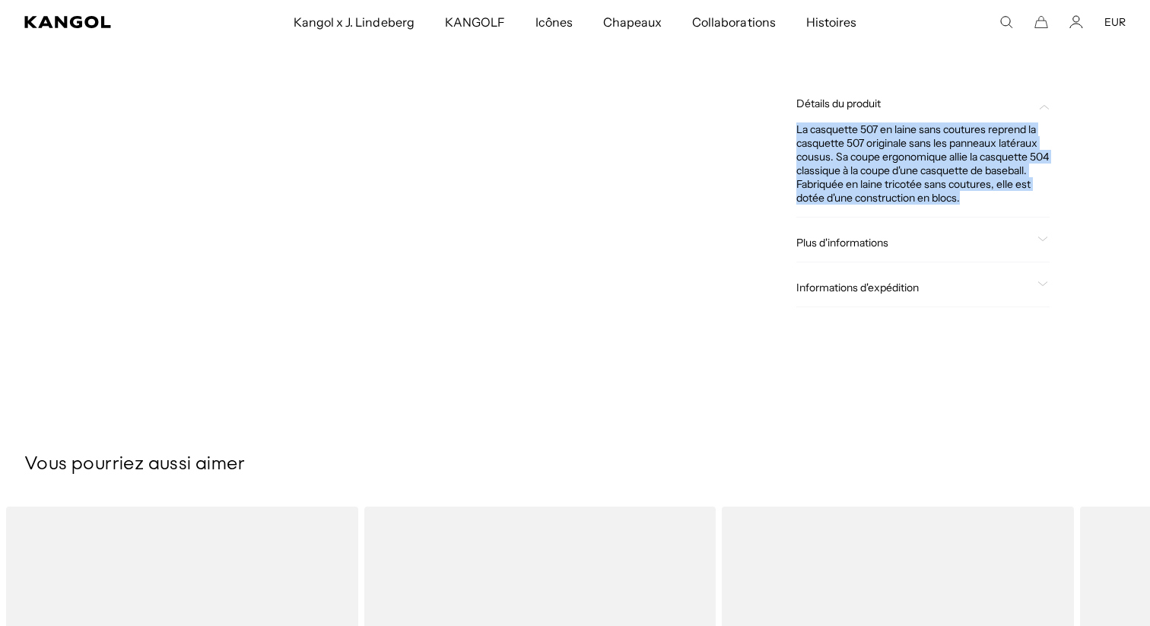
drag, startPoint x: 1004, startPoint y: 202, endPoint x: 797, endPoint y: 129, distance: 219.4
click at [797, 129] on div "La casquette 507 en laine sans coutures reprend la casquette 507 originale sans…" at bounding box center [922, 163] width 253 height 82
copy font "La casquette 507 en laine sans coutures reprend la casquette 507 originale sans…"
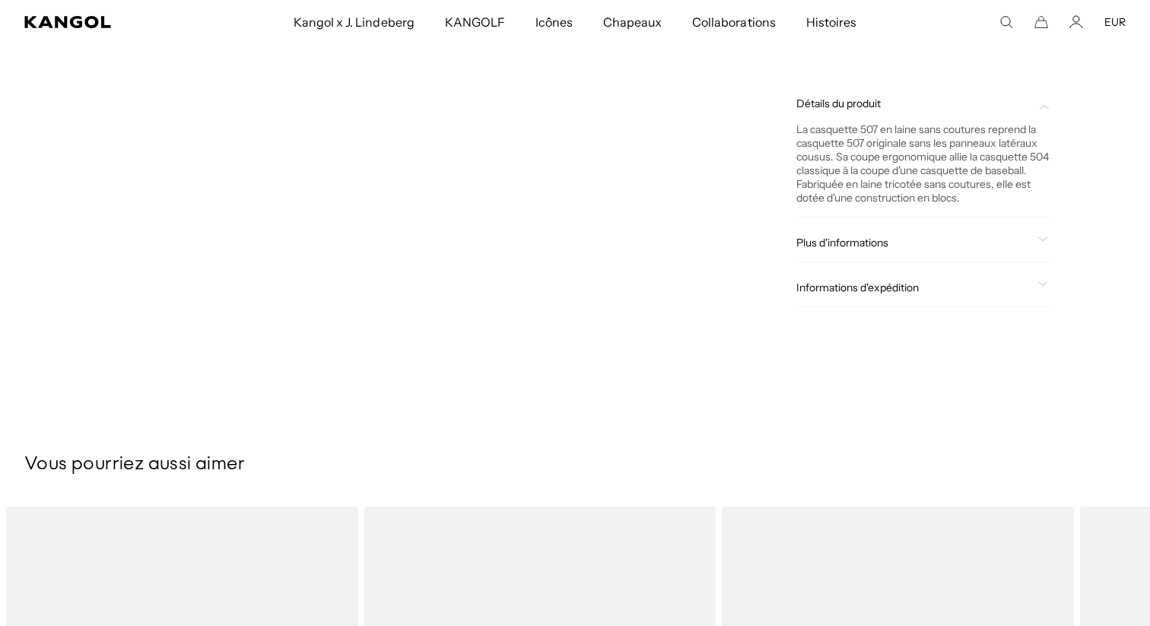
click at [847, 242] on font "Plus d'informations" at bounding box center [842, 243] width 92 height 14
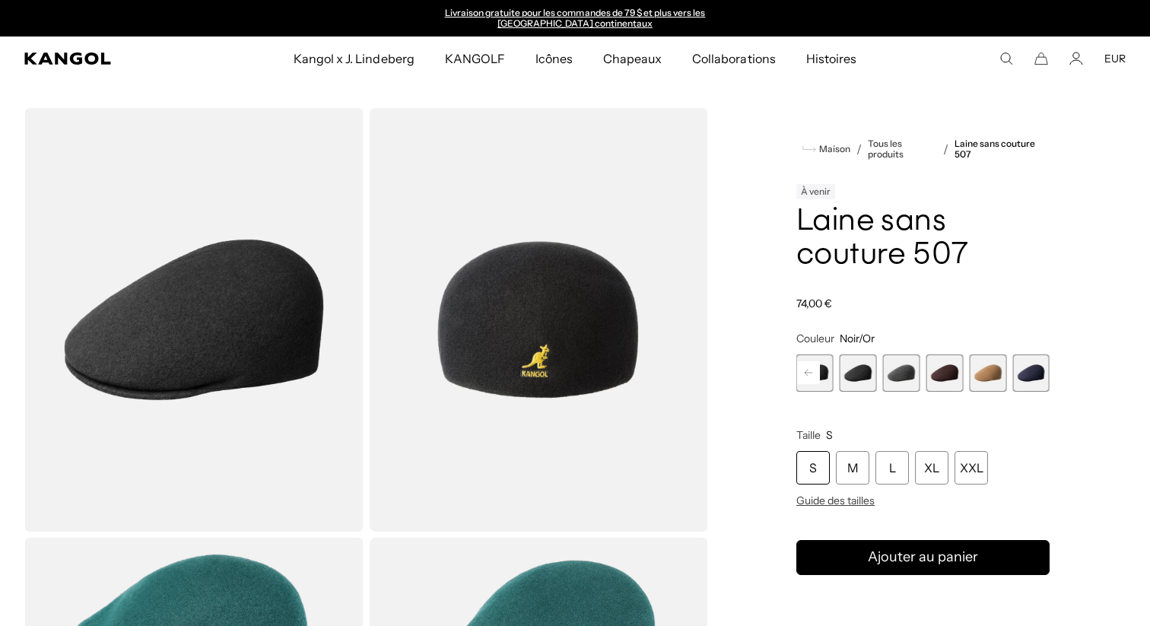
click at [912, 370] on span "6 sur 9" at bounding box center [901, 372] width 37 height 37
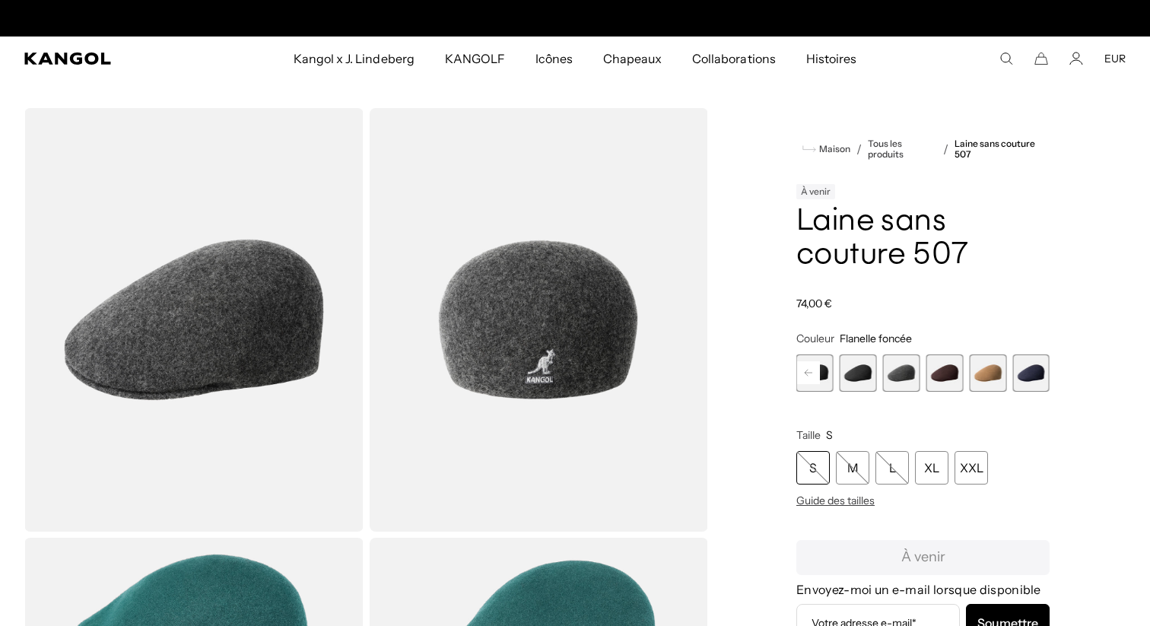
scroll to position [0, 313]
click at [901, 377] on span "6 sur 9" at bounding box center [901, 372] width 37 height 37
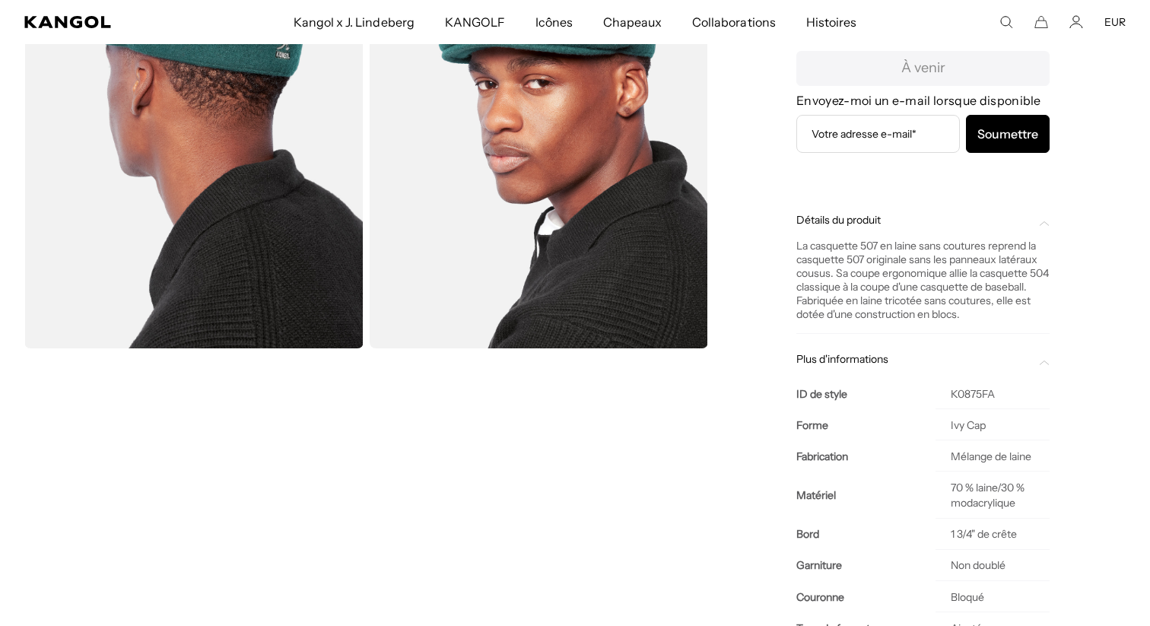
scroll to position [0, 0]
drag, startPoint x: 999, startPoint y: 519, endPoint x: 929, endPoint y: 506, distance: 71.3
click at [936, 506] on td "70 % laine/30 % modacrylique" at bounding box center [993, 495] width 115 height 46
copy font "70 % laine/30 % modacrylique"
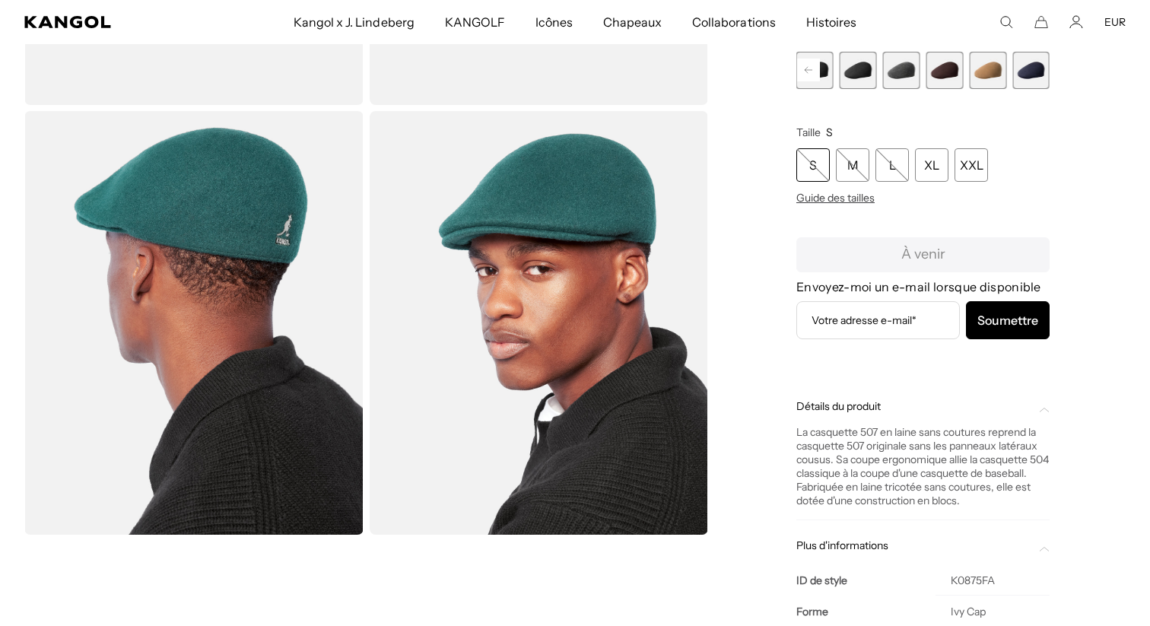
scroll to position [255, 0]
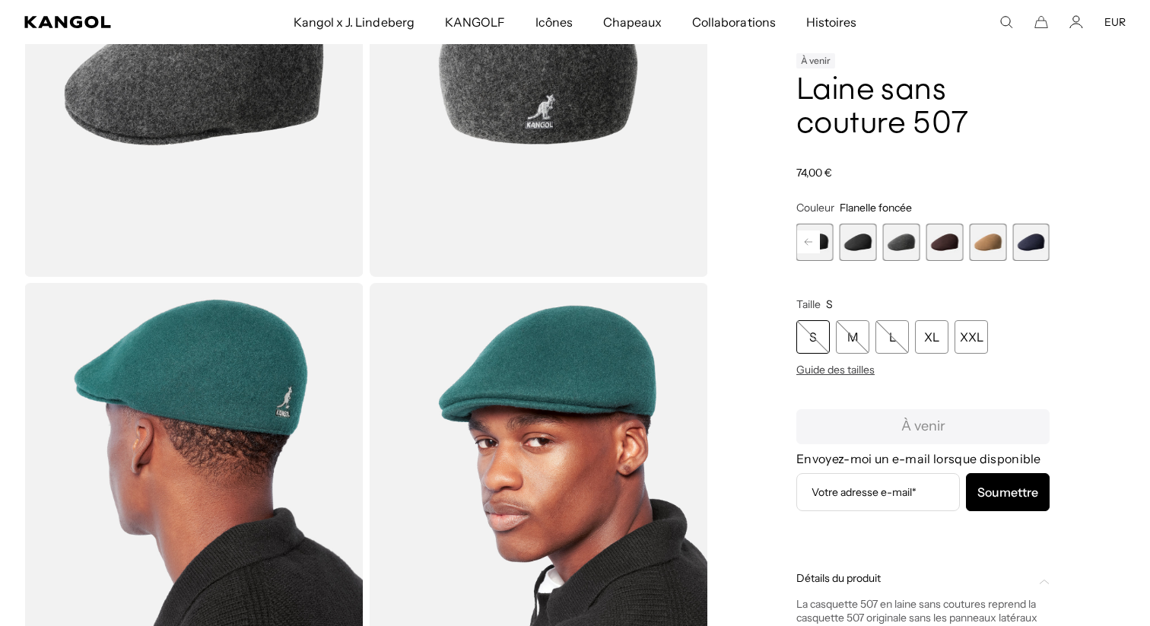
click at [869, 257] on span "5 sur 9" at bounding box center [858, 242] width 37 height 37
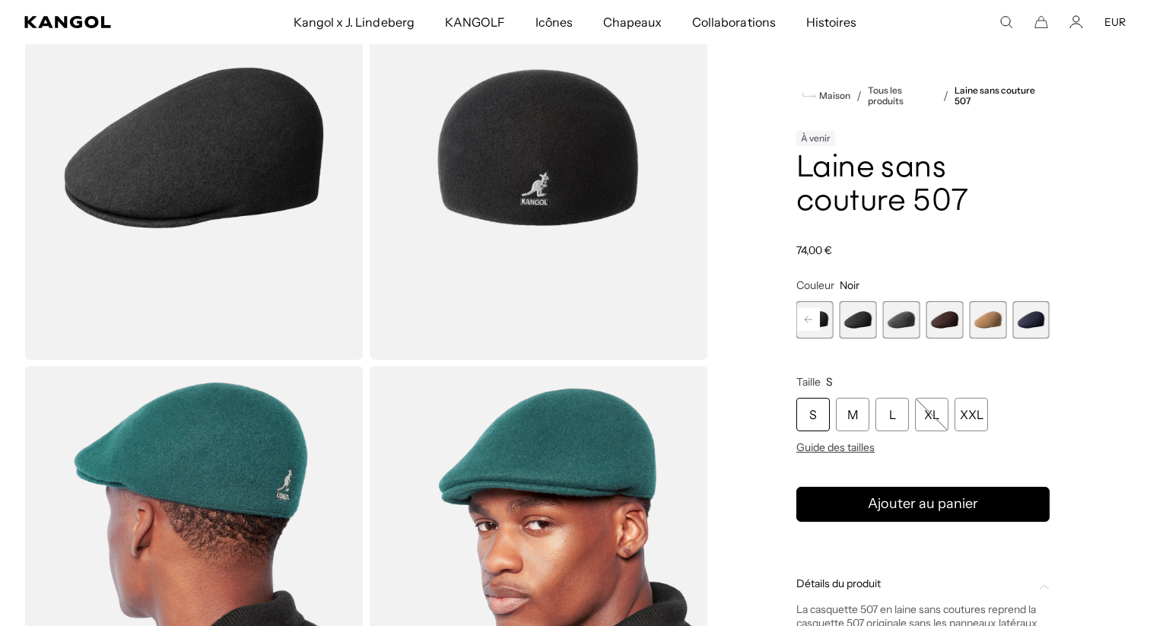
scroll to position [0, 313]
click at [990, 321] on span "8 sur 9" at bounding box center [987, 319] width 37 height 37
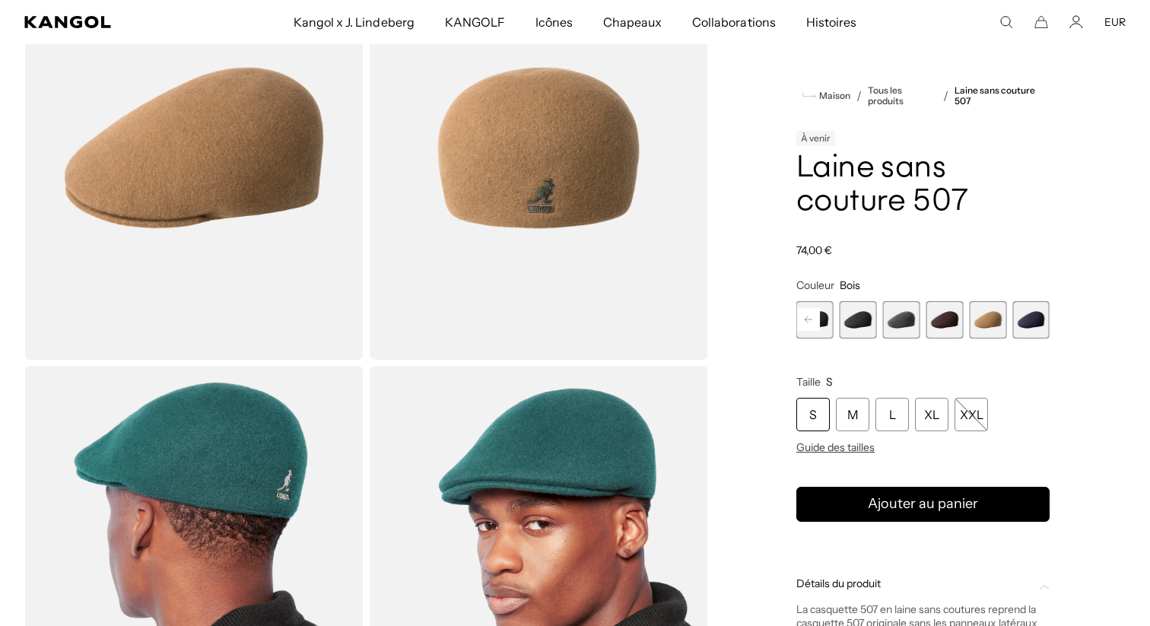
click at [811, 319] on icon at bounding box center [809, 319] width 8 height 6
click at [864, 320] on span "2 sur 9" at bounding box center [858, 319] width 37 height 37
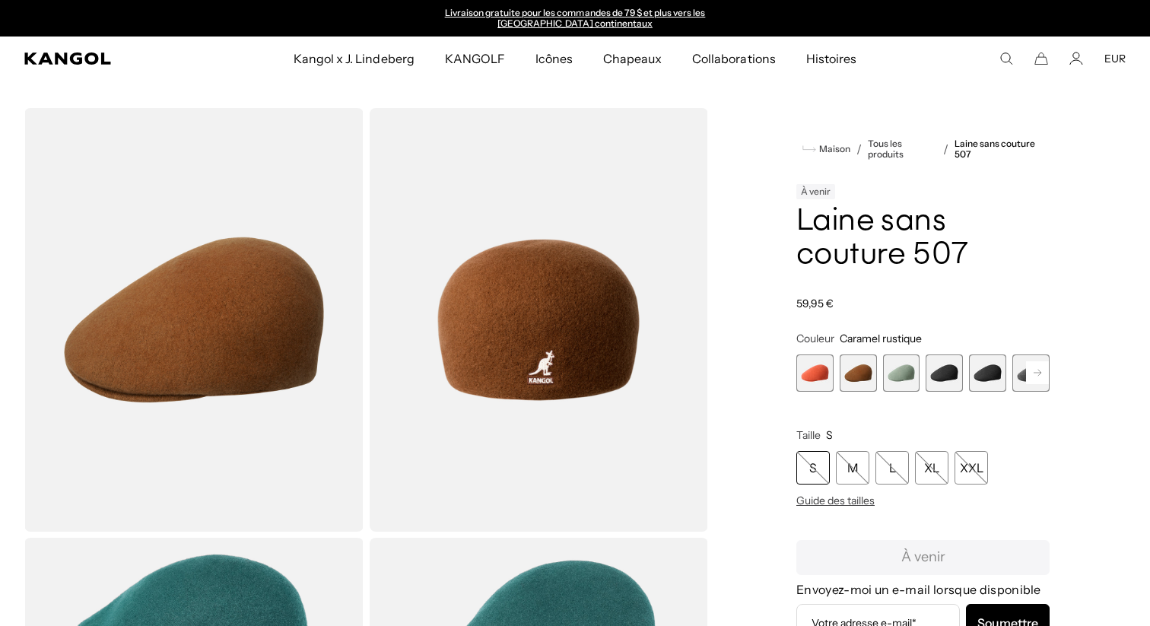
click at [1006, 59] on icon "Rechercher ici" at bounding box center [1006, 59] width 14 height 14
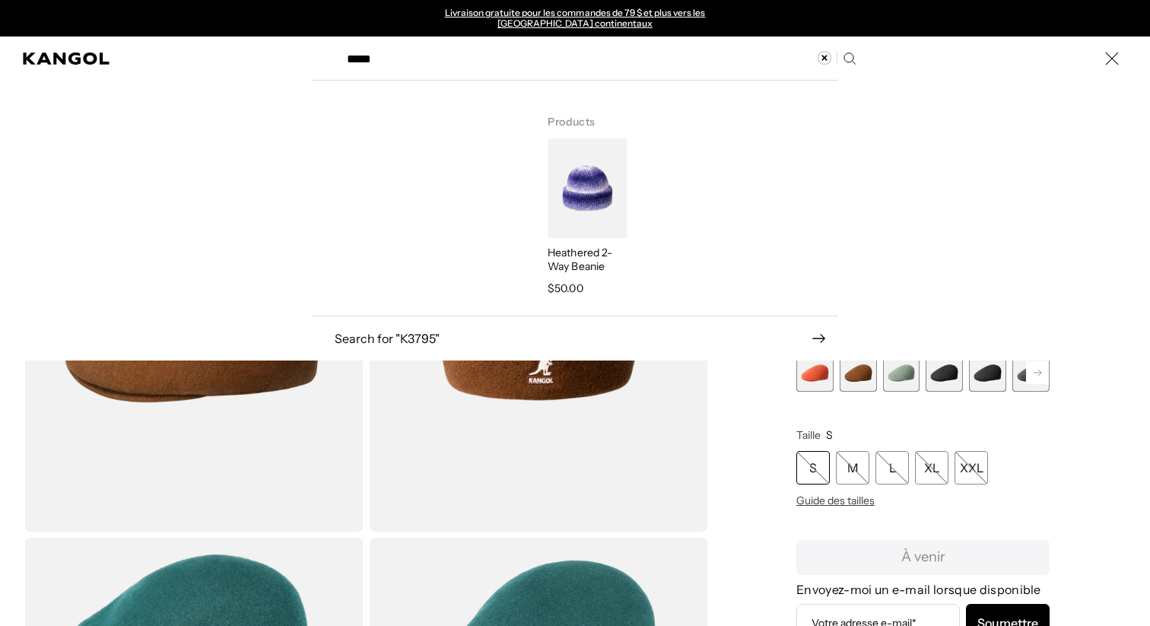
type input "*****"
click at [586, 202] on img "Rechercher ici" at bounding box center [587, 188] width 79 height 100
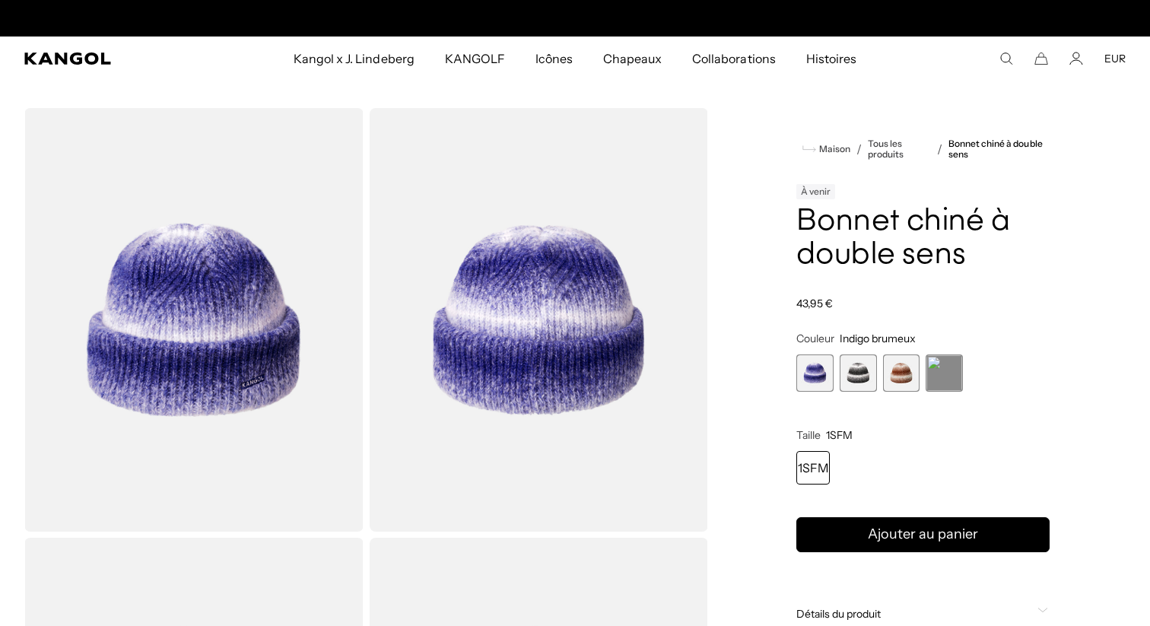
scroll to position [0, 313]
click at [862, 380] on span "2 sur 4" at bounding box center [858, 372] width 37 height 37
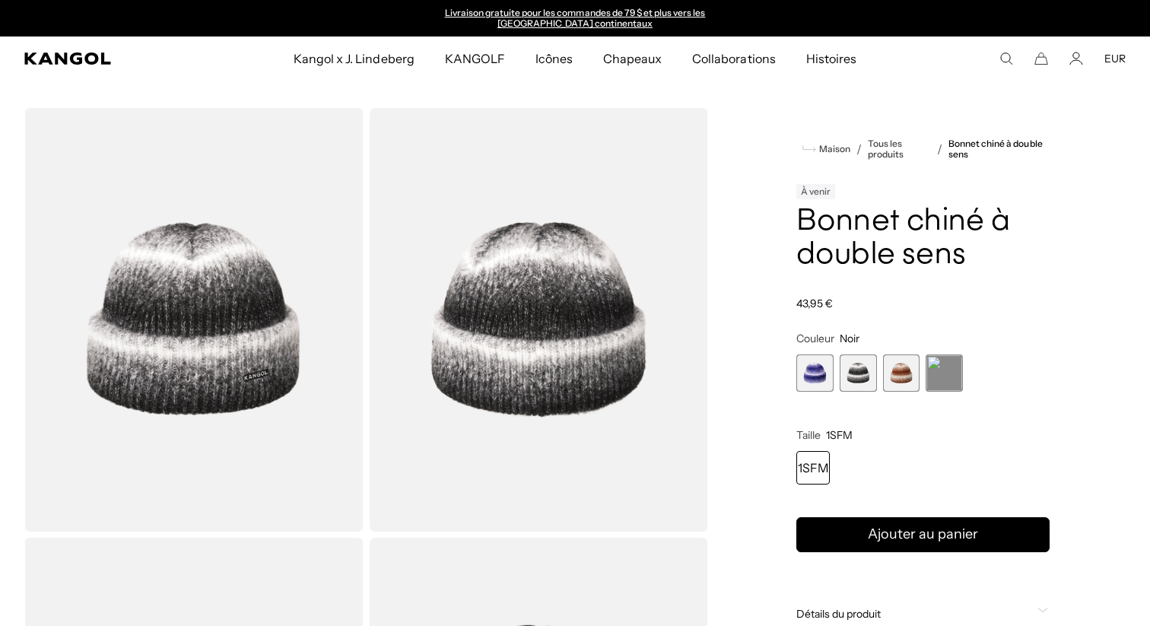
click at [894, 380] on span "3 sur 4" at bounding box center [901, 372] width 37 height 37
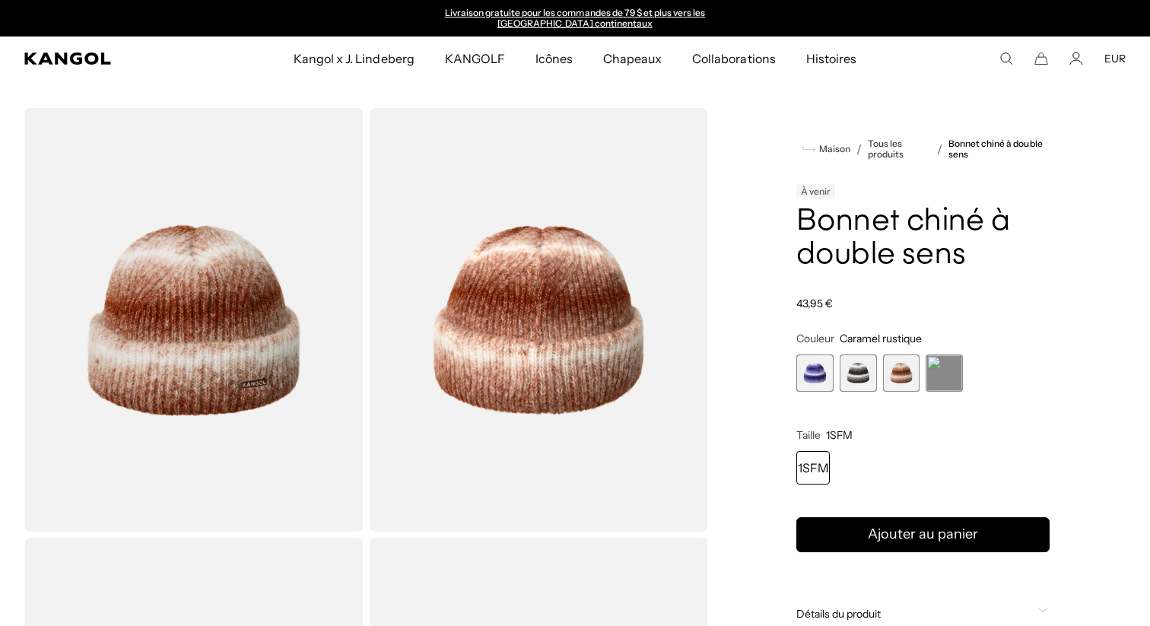
click at [930, 379] on span "4 sur 4" at bounding box center [944, 372] width 37 height 37
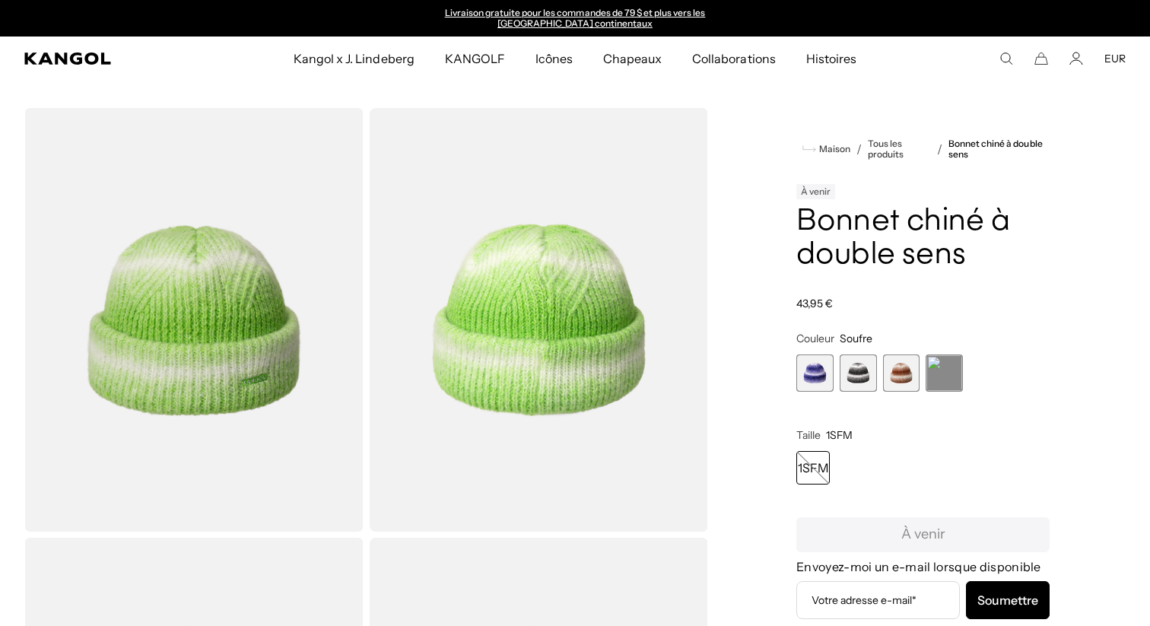
click at [909, 378] on span "3 sur 4" at bounding box center [901, 372] width 37 height 37
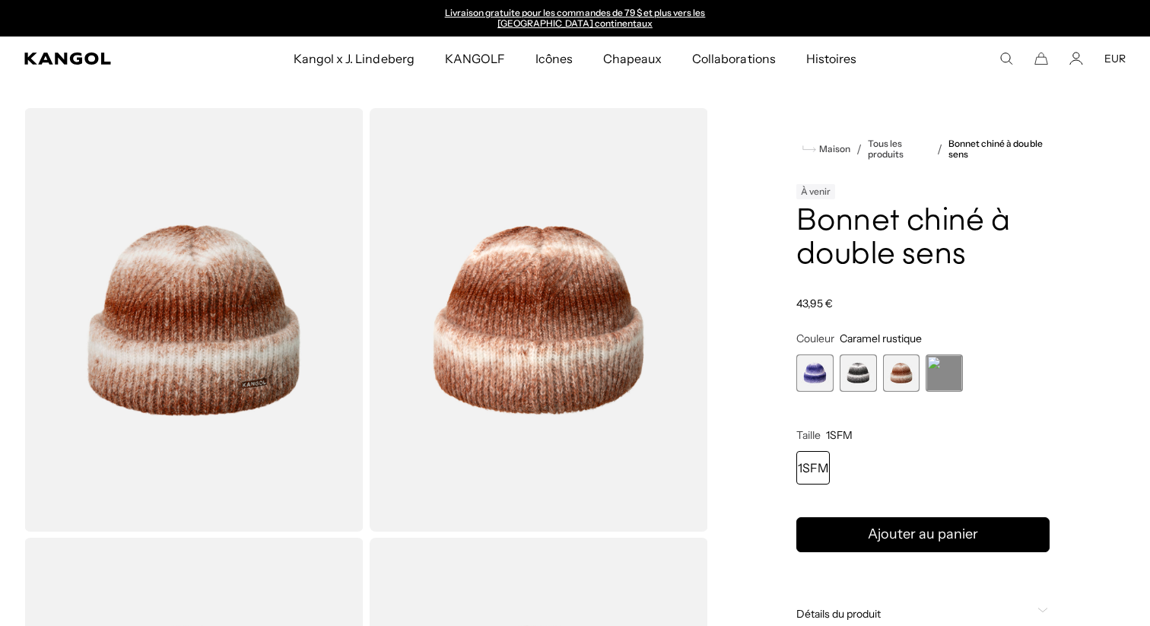
click at [856, 377] on span "2 sur 4" at bounding box center [858, 372] width 37 height 37
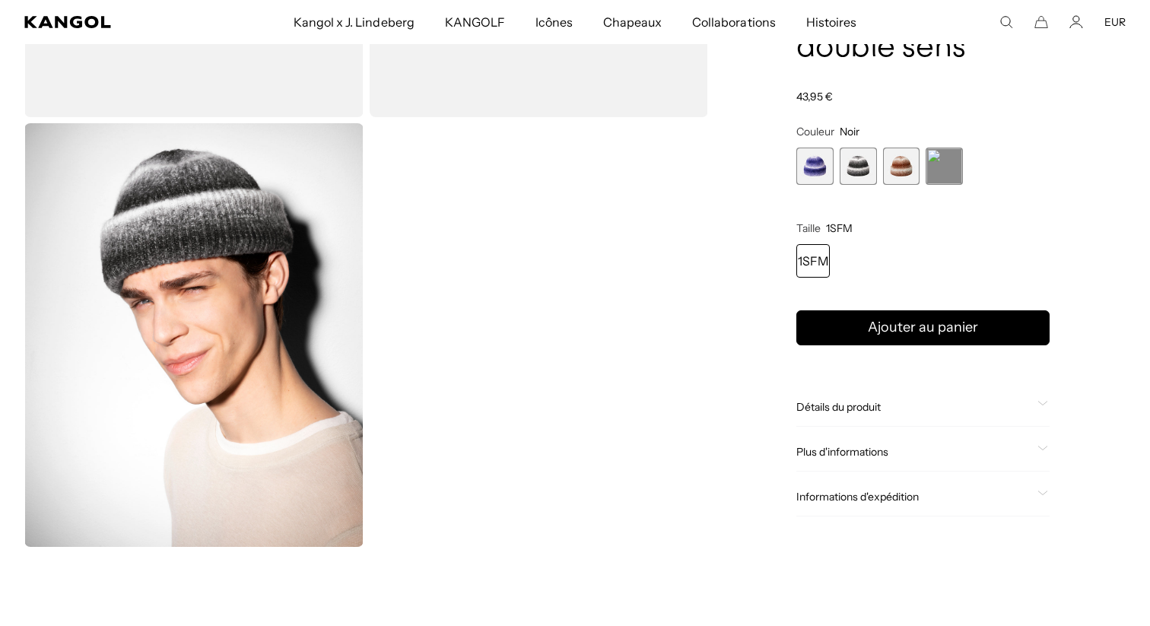
click at [927, 415] on div "Détails du produit Le bonnet chiné bidirectionnel est confectionné selon une te…" at bounding box center [922, 407] width 253 height 39
click at [920, 405] on span "Détails du produit" at bounding box center [913, 407] width 235 height 14
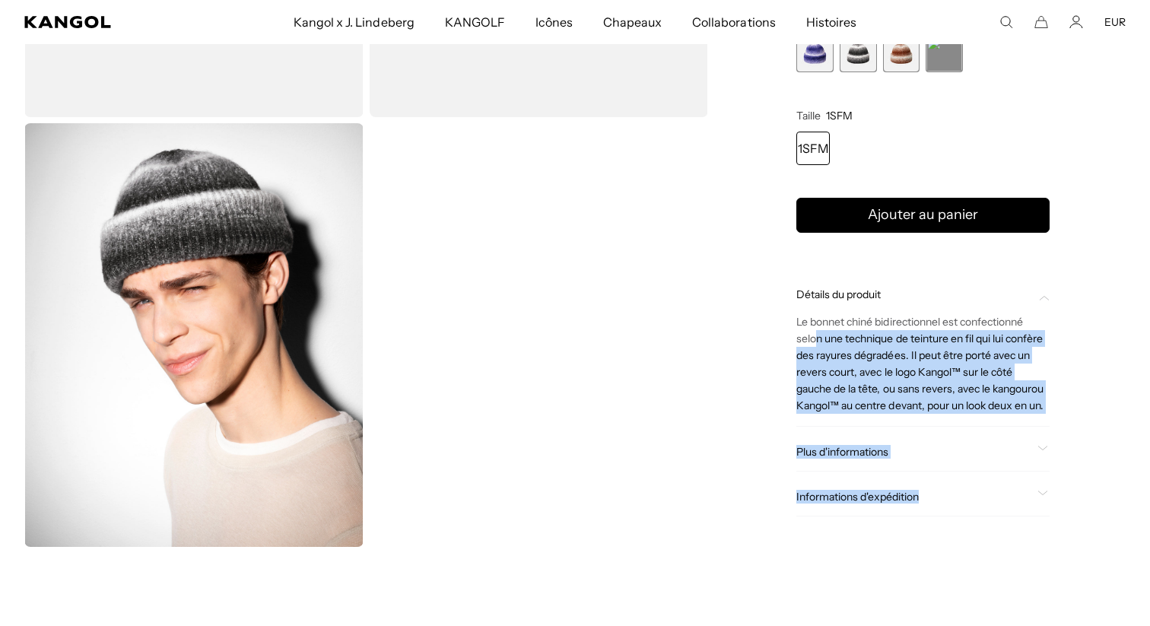
scroll to position [0, 313]
drag, startPoint x: 1051, startPoint y: 401, endPoint x: 796, endPoint y: 324, distance: 266.1
copy div "Le bonnet chiné bidirectionnel est confectionné selon une technique de teinture…"
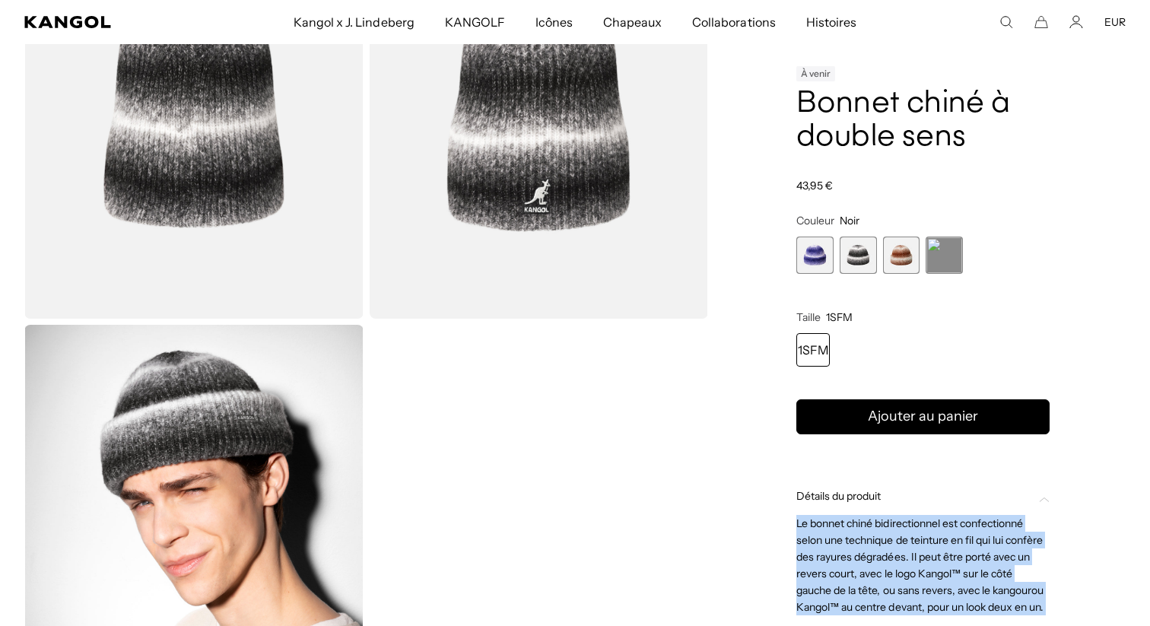
scroll to position [636, 0]
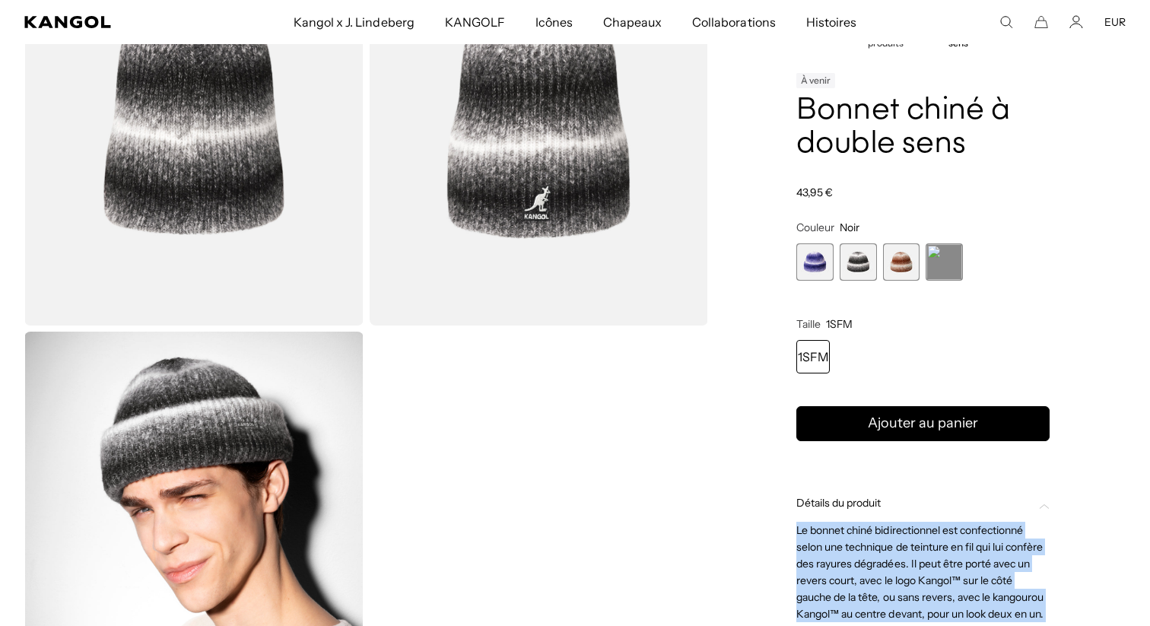
click at [810, 263] on span "1 sur 4" at bounding box center [814, 261] width 37 height 37
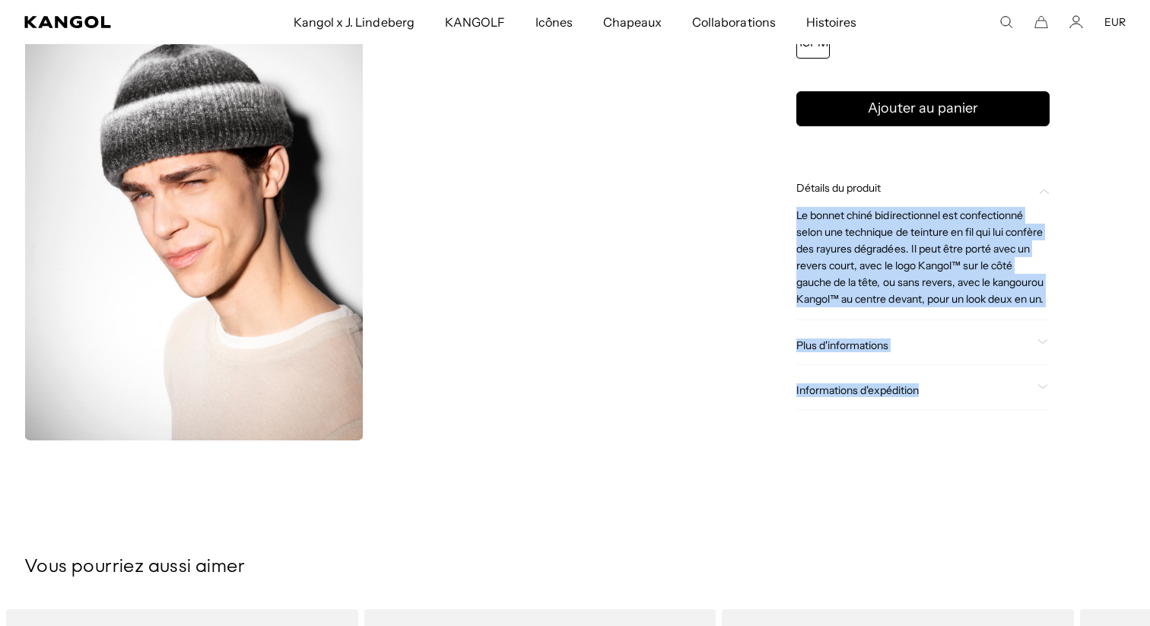
scroll to position [1063, 0]
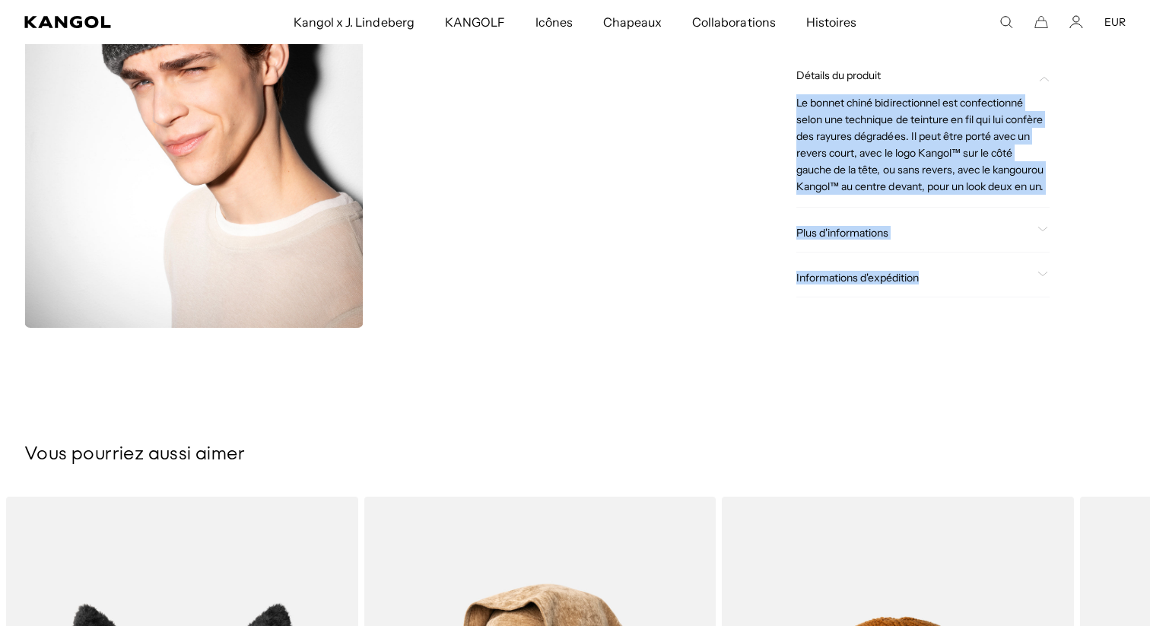
click at [888, 237] on font "Plus d'informations" at bounding box center [842, 233] width 92 height 14
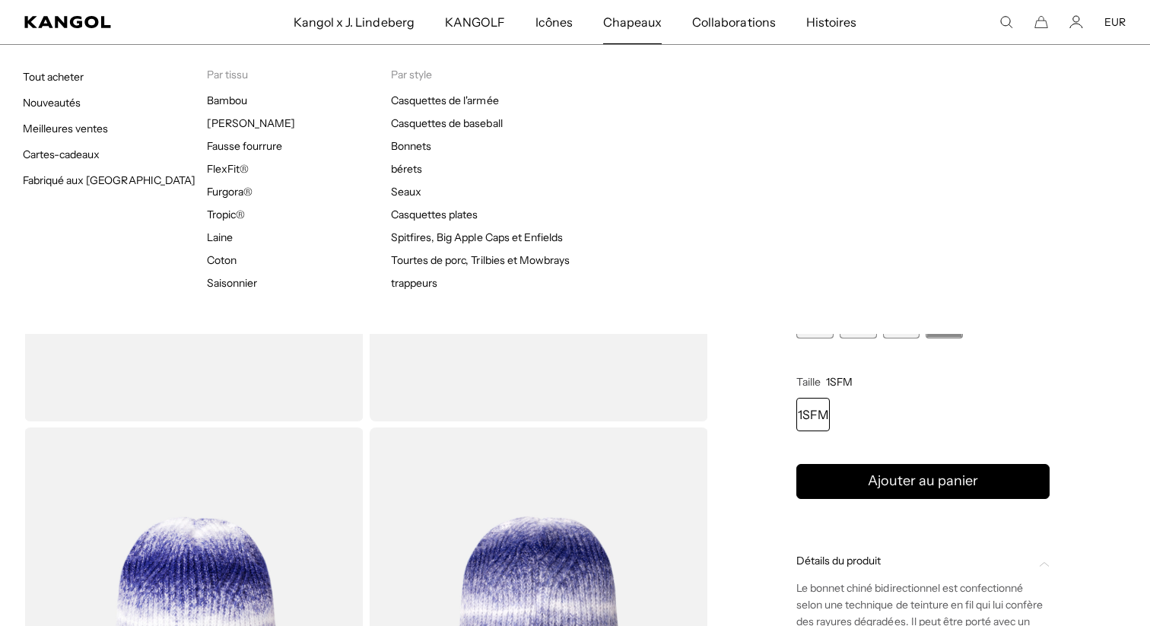
scroll to position [0, 0]
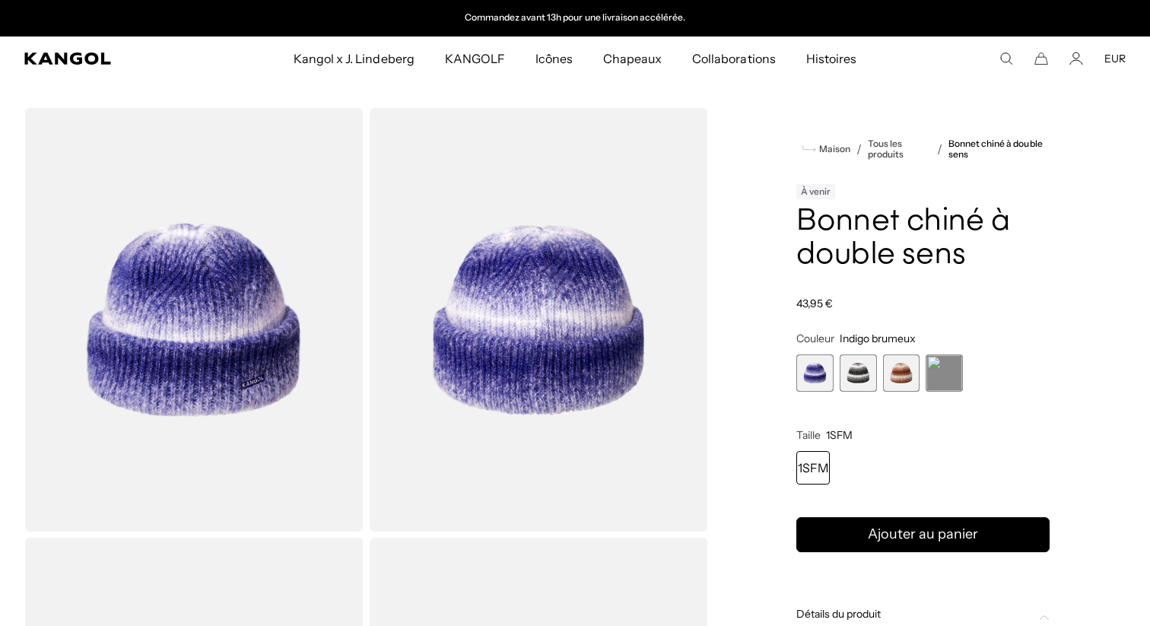
click at [905, 374] on span "3 sur 4" at bounding box center [901, 372] width 37 height 37
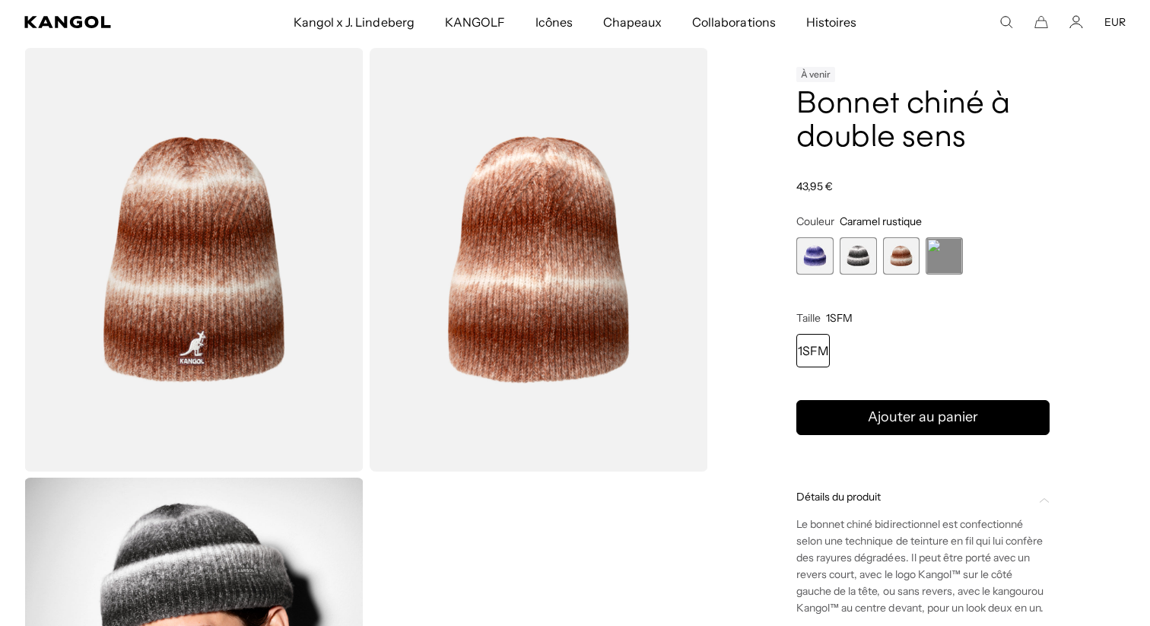
click at [808, 264] on span "1 sur 4" at bounding box center [814, 255] width 37 height 37
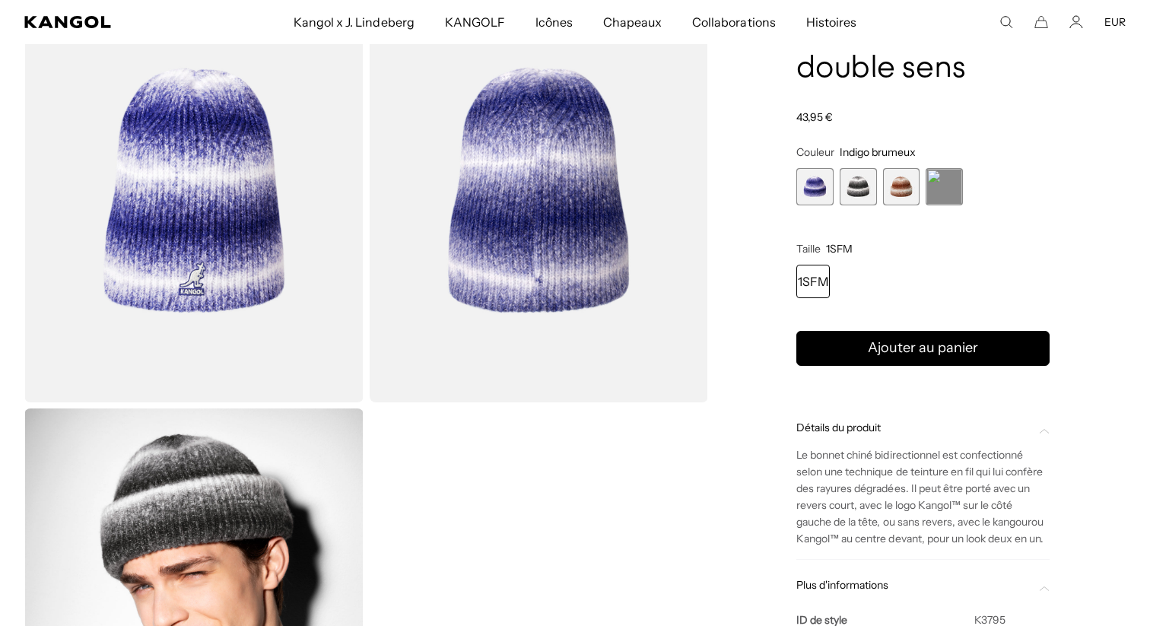
scroll to position [0, 313]
click at [998, 24] on div "Rechercher ici EUR dollars américains EUR" at bounding box center [1041, 22] width 170 height 14
click at [1006, 23] on icon "Rechercher ici" at bounding box center [1006, 22] width 14 height 14
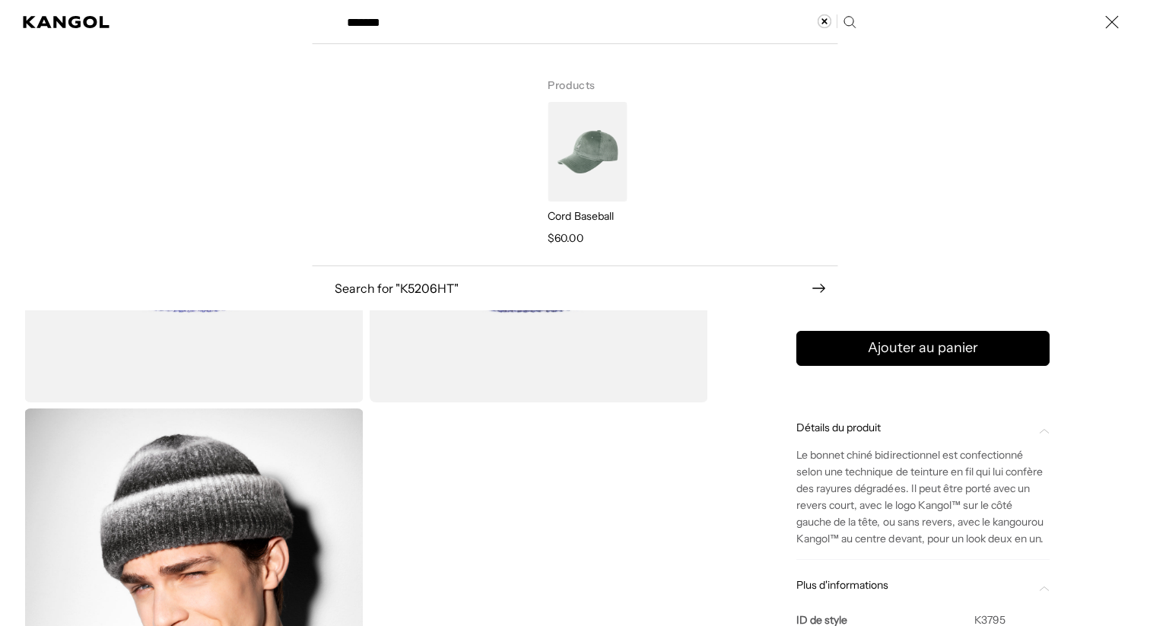
type input "*******"
click at [599, 147] on img "Rechercher ici" at bounding box center [587, 152] width 79 height 100
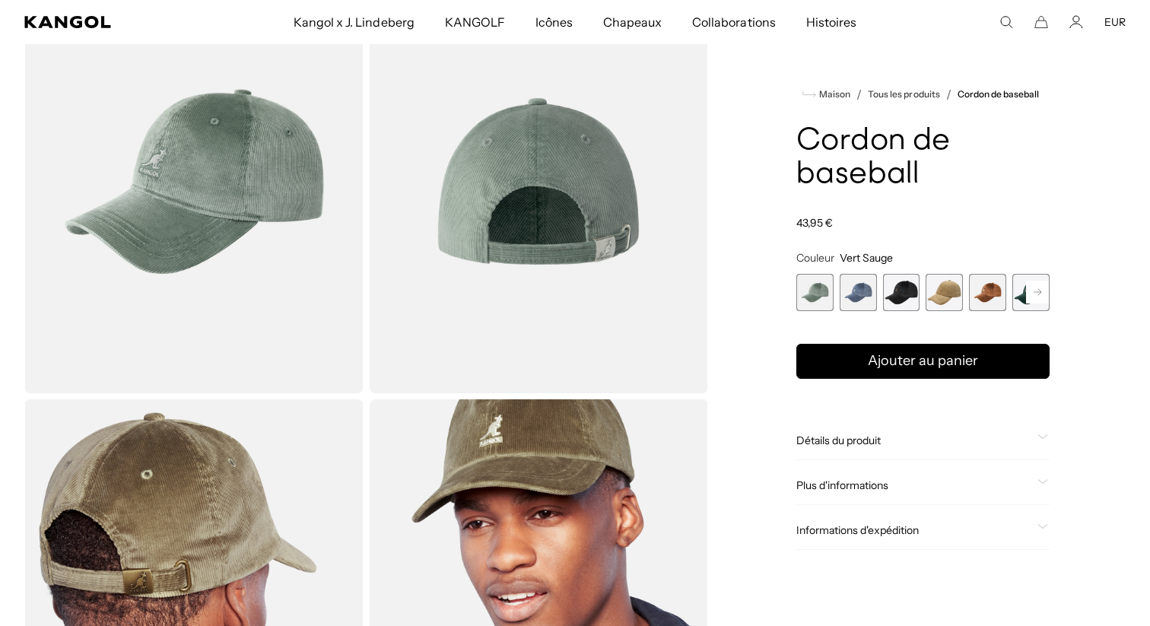
click at [867, 297] on span "2 sur 9" at bounding box center [858, 292] width 37 height 37
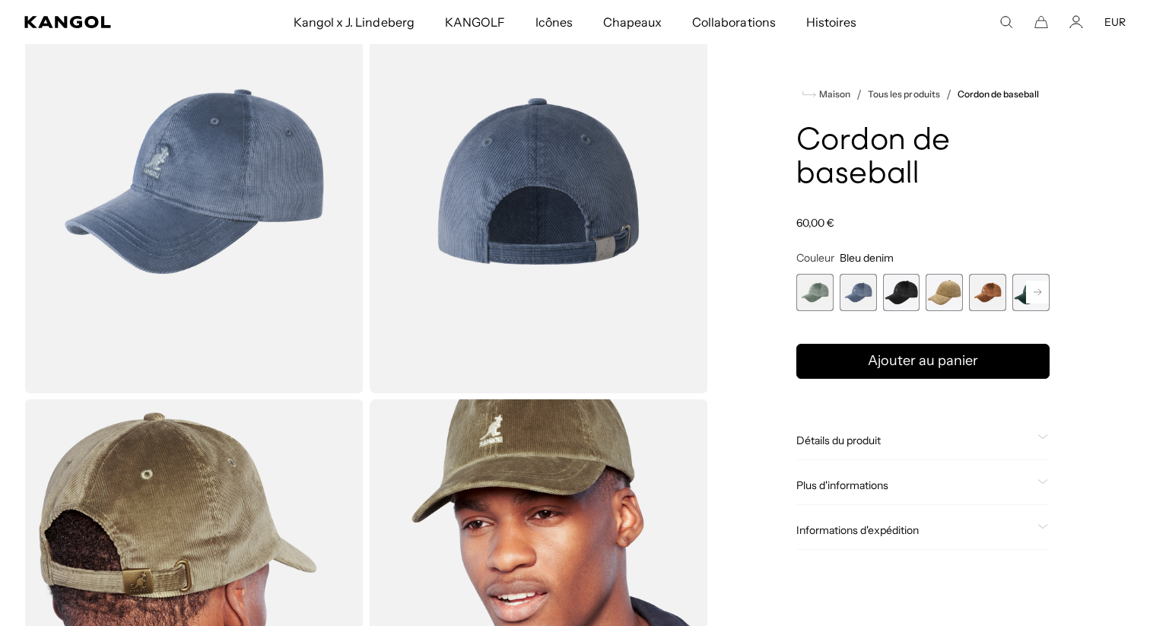
click at [1035, 299] on rect at bounding box center [1037, 292] width 23 height 23
click at [993, 297] on span "6 sur 9" at bounding box center [987, 292] width 37 height 37
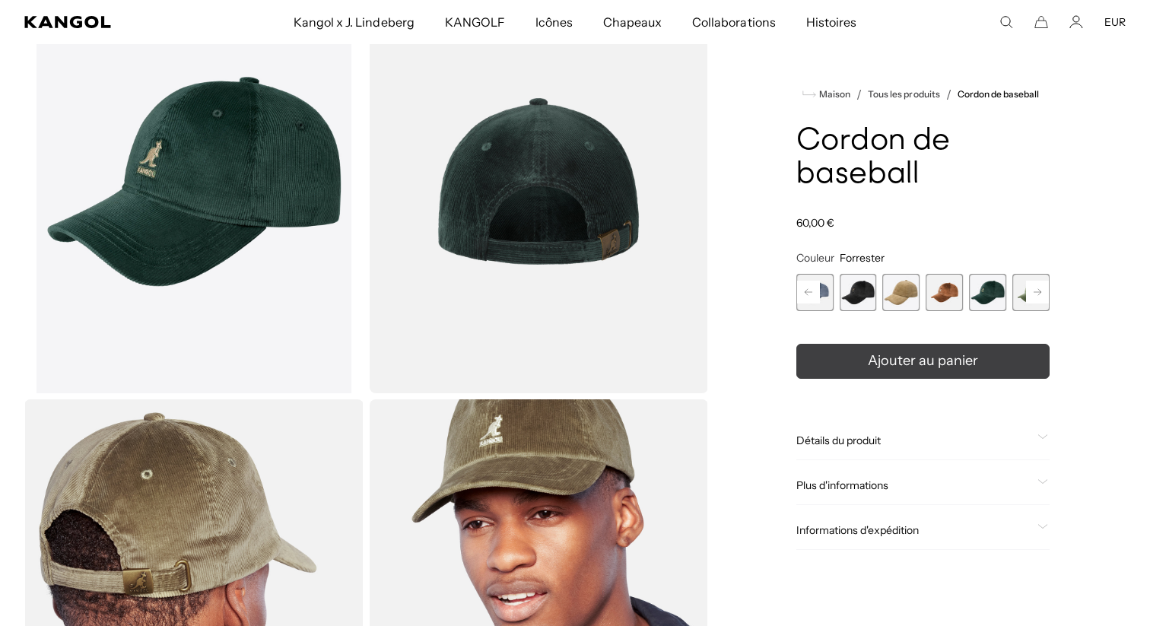
scroll to position [0, 313]
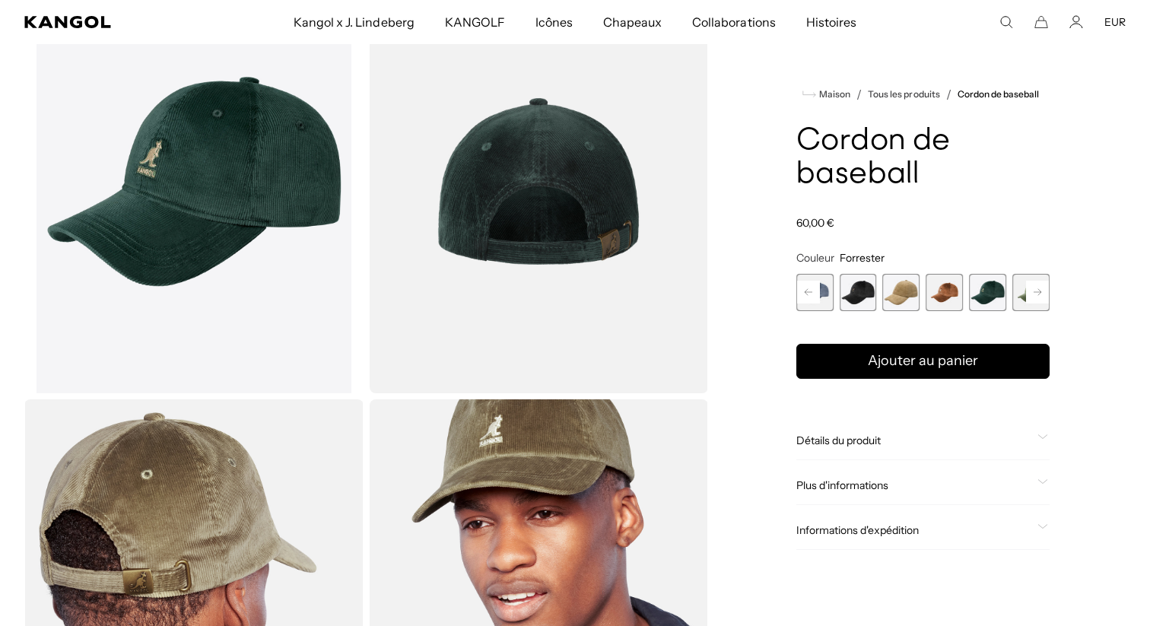
click at [862, 446] on font "Détails du produit" at bounding box center [838, 441] width 84 height 14
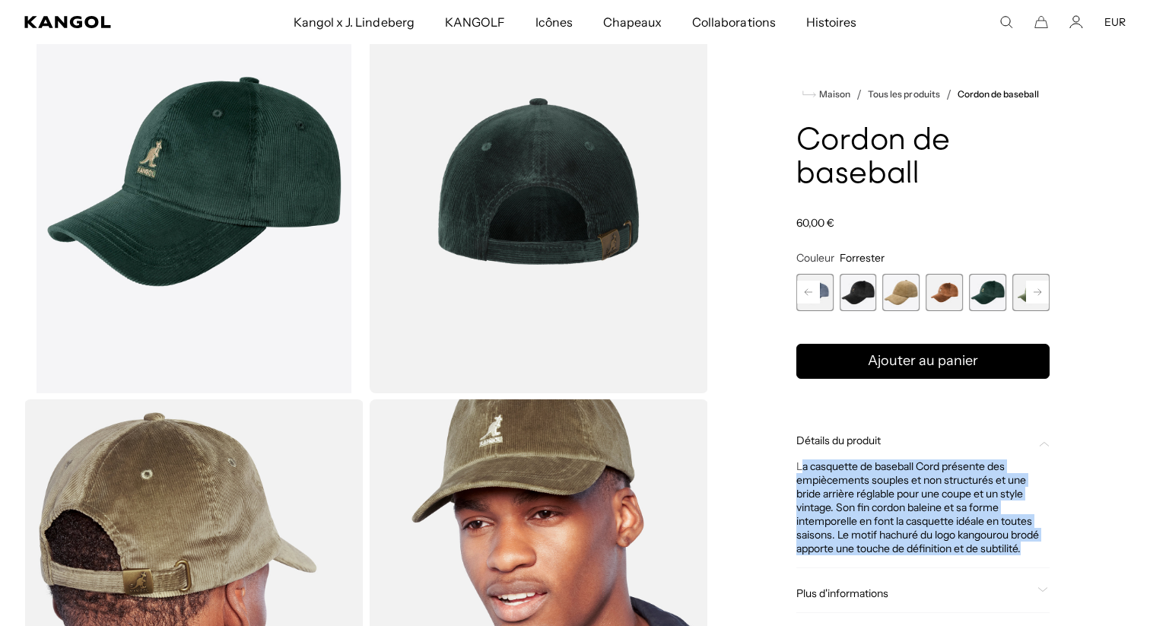
scroll to position [0, 0]
drag, startPoint x: 1034, startPoint y: 548, endPoint x: 798, endPoint y: 470, distance: 249.2
click at [797, 470] on div "La casquette de baseball Cord présente des empiècements souples et non structur…" at bounding box center [922, 507] width 253 height 96
copy font "La casquette de baseball Cord présente des empiècements souples et non structur…"
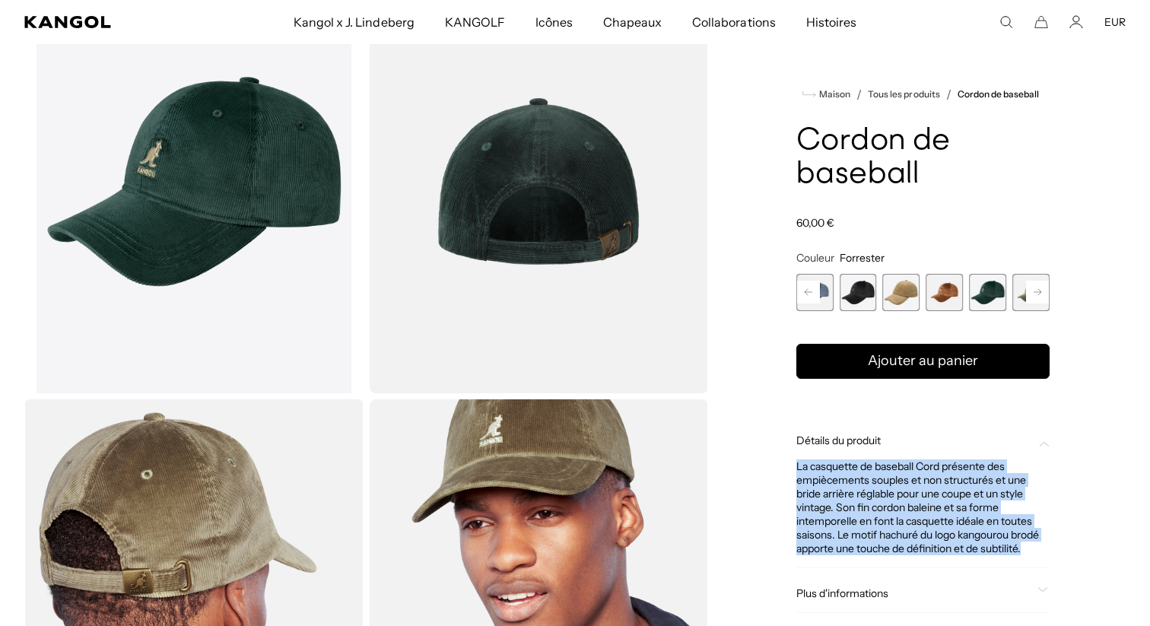
click at [827, 287] on span "2 sur 9" at bounding box center [814, 292] width 37 height 37
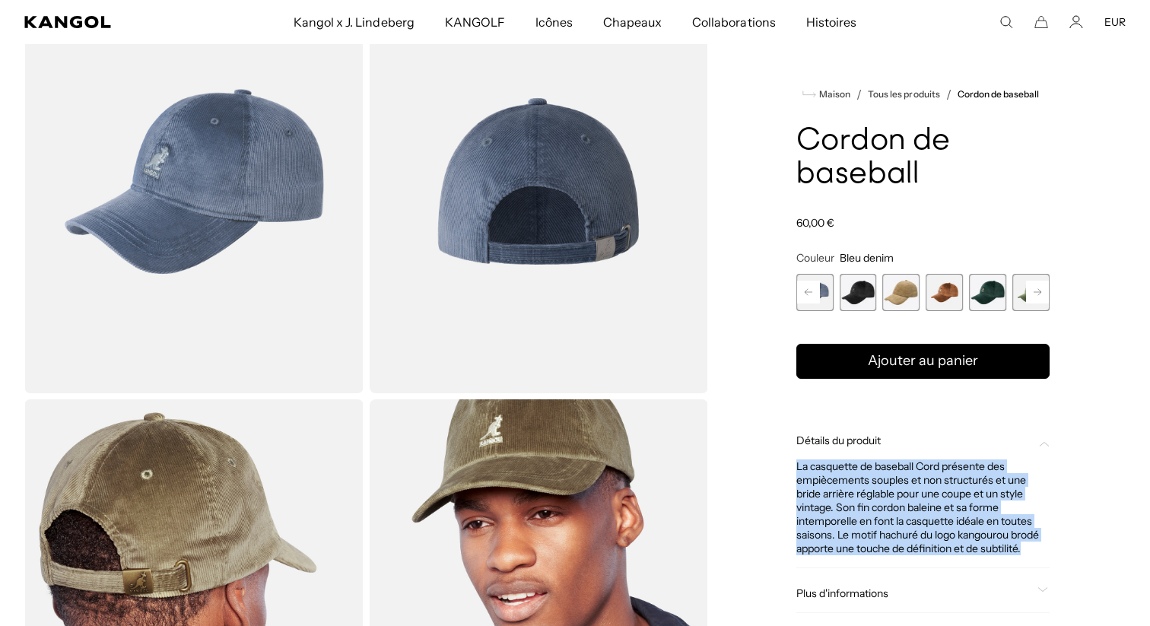
click at [947, 300] on span "5 sur 9" at bounding box center [944, 292] width 37 height 37
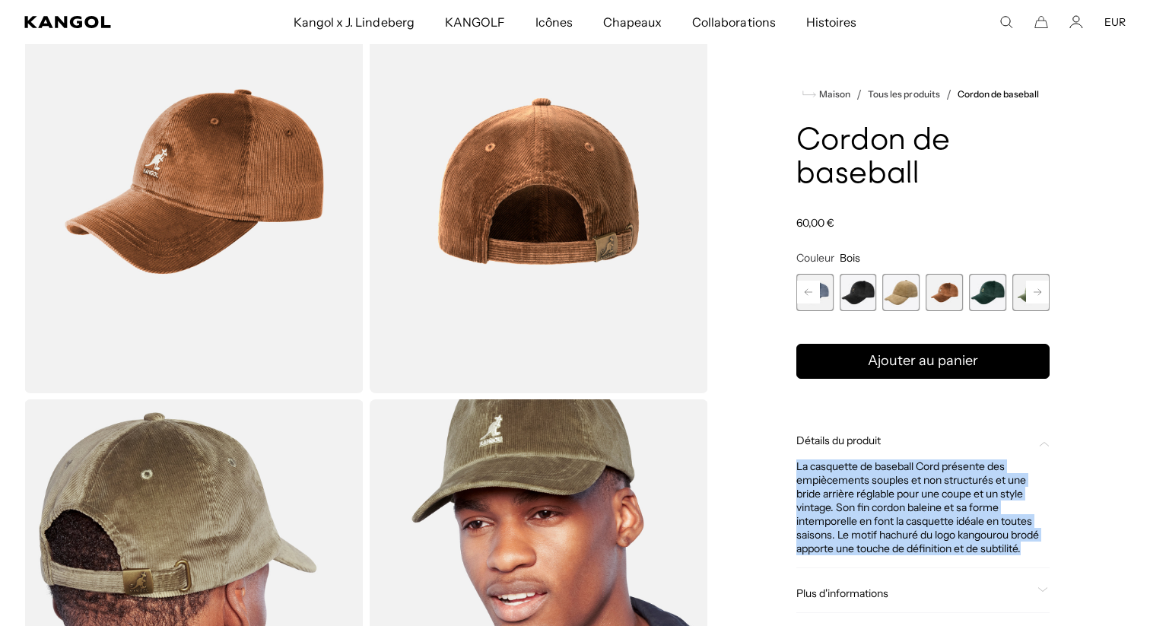
scroll to position [0, 313]
click at [850, 290] on span "3 sur 9" at bounding box center [858, 292] width 37 height 37
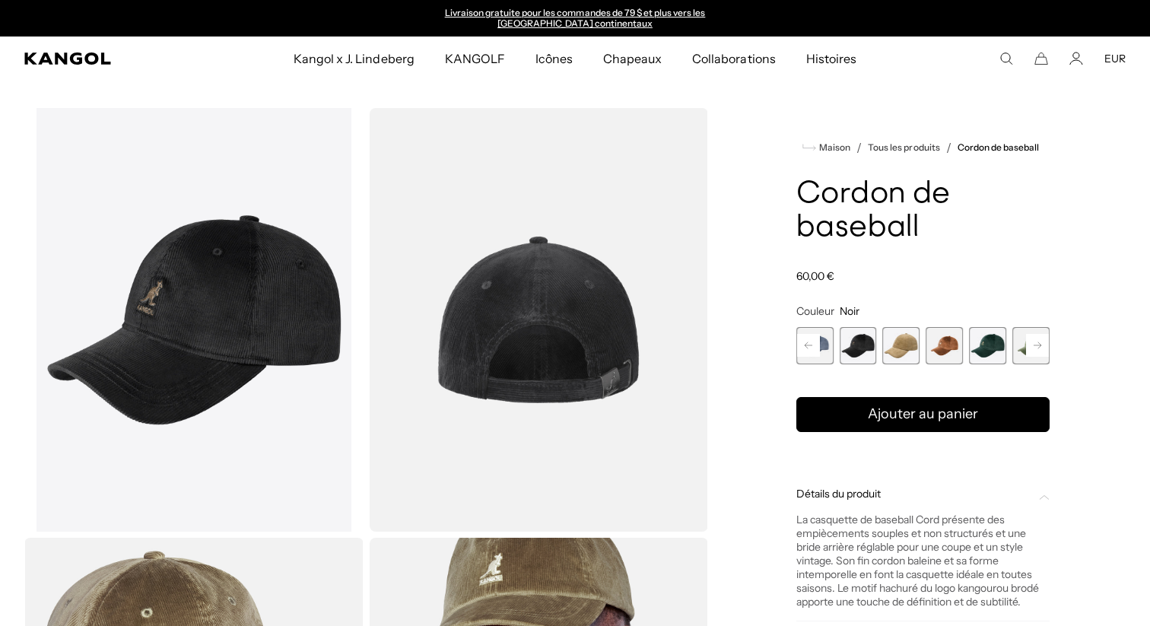
click at [1007, 55] on icon "Rechercher ici" at bounding box center [1006, 59] width 14 height 14
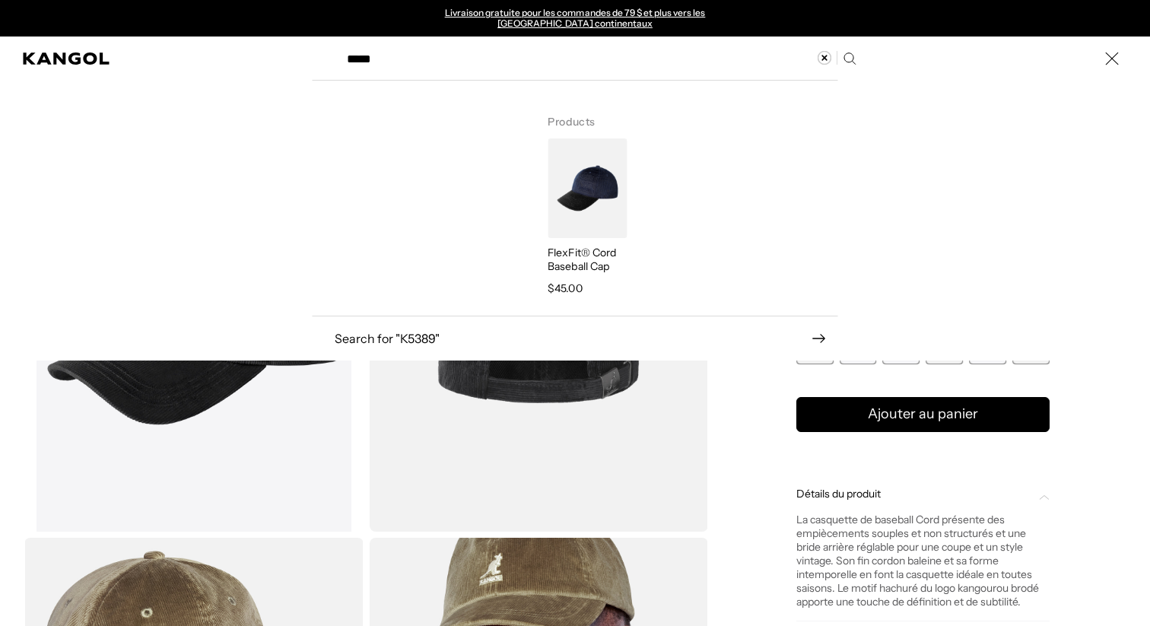
type input "*****"
click at [592, 192] on img "Rechercher ici" at bounding box center [587, 188] width 79 height 100
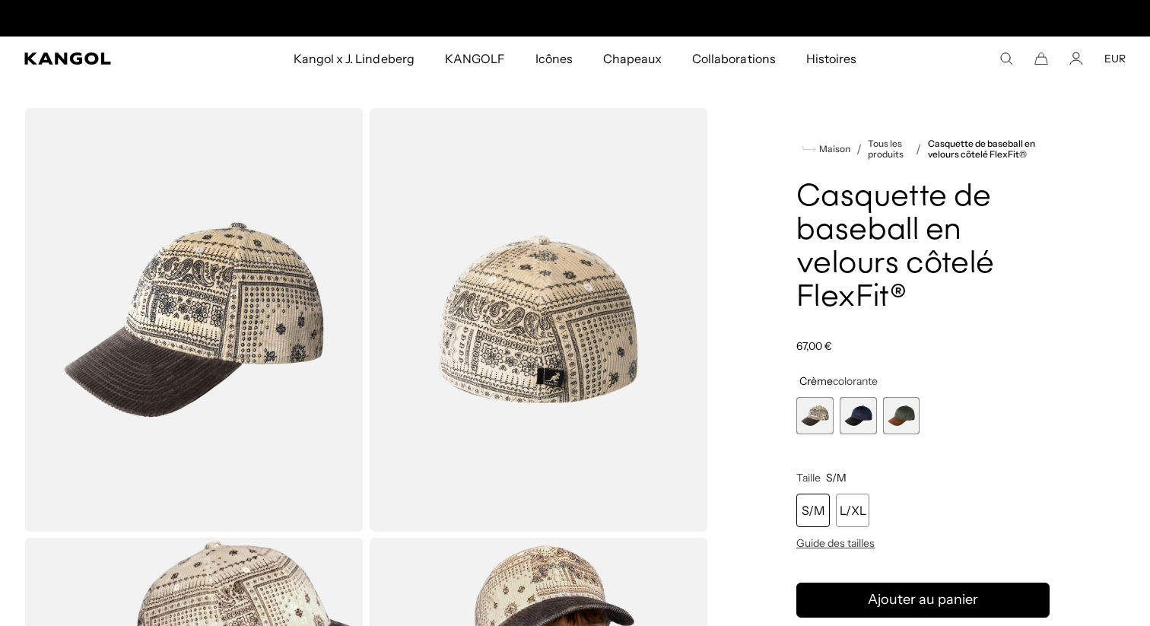
scroll to position [0, 313]
click at [892, 424] on span "3 sur 3" at bounding box center [901, 415] width 37 height 37
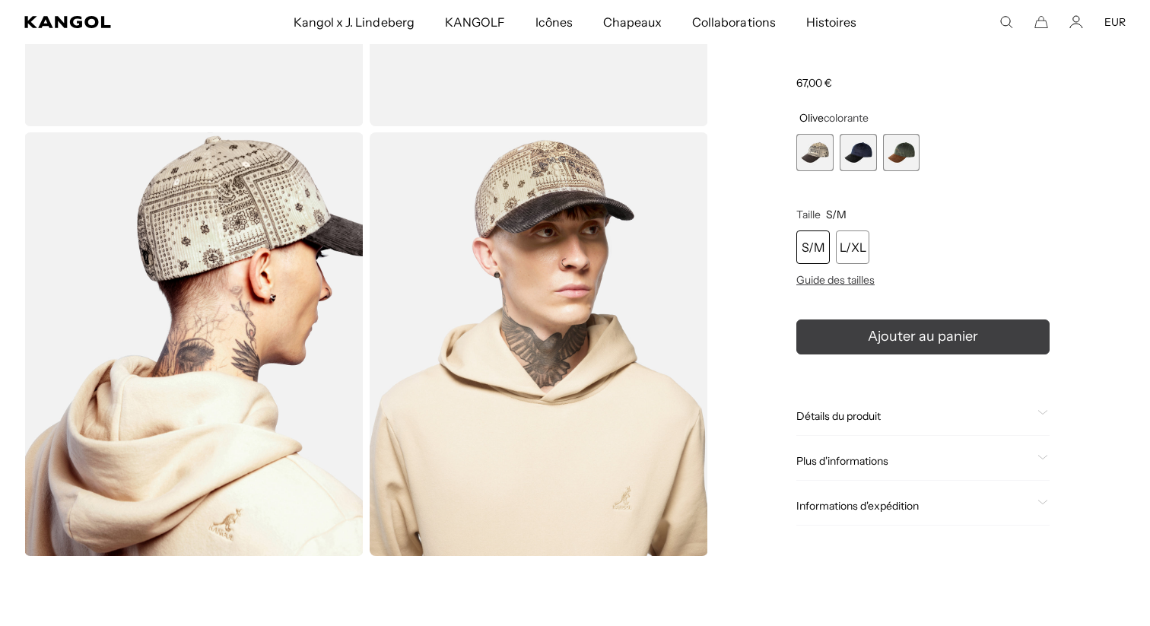
scroll to position [543, 0]
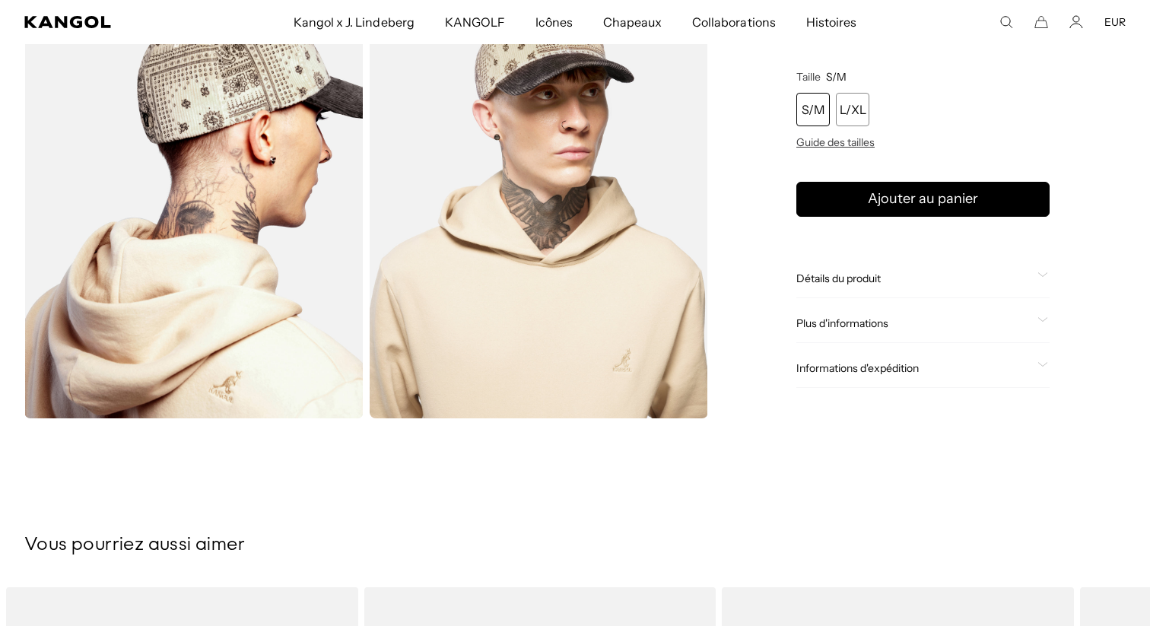
click at [853, 283] on font "Détails du produit" at bounding box center [838, 279] width 84 height 14
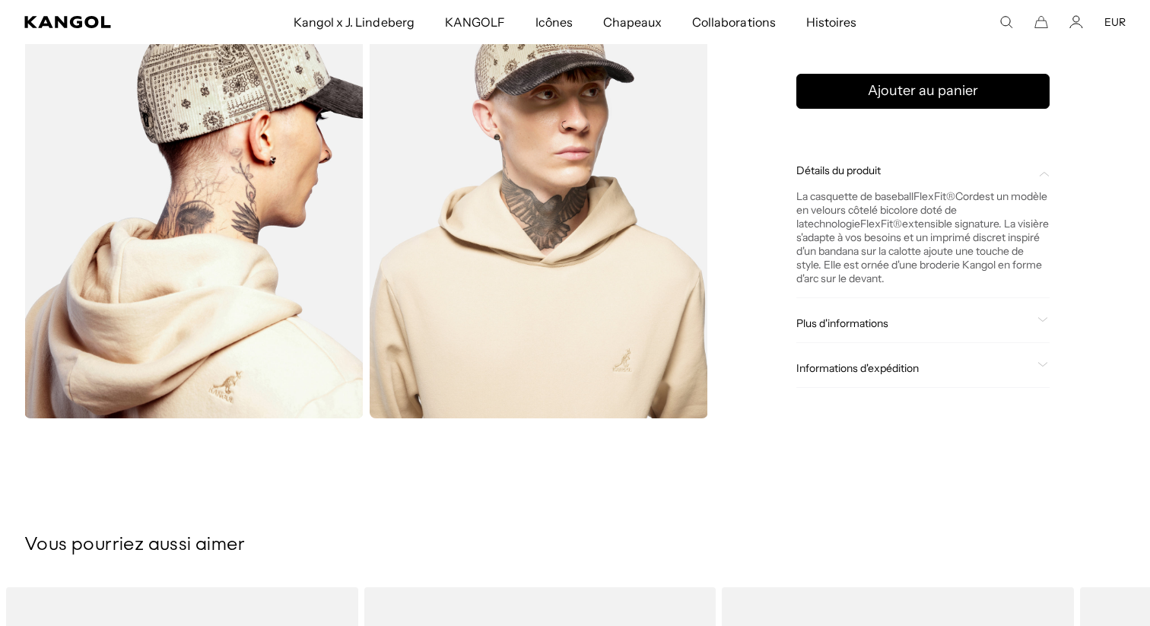
scroll to position [0, 0]
drag, startPoint x: 977, startPoint y: 275, endPoint x: 797, endPoint y: 199, distance: 194.7
click at [797, 199] on div "La casquette de baseball FlexFit® Cord est un modèle en velours côtelé bicolore…" at bounding box center [922, 237] width 253 height 96
copy div "La casquette de baseball FlexFit® Cord est un modèle en velours côtelé bicolore…"
